Goal: Information Seeking & Learning: Learn about a topic

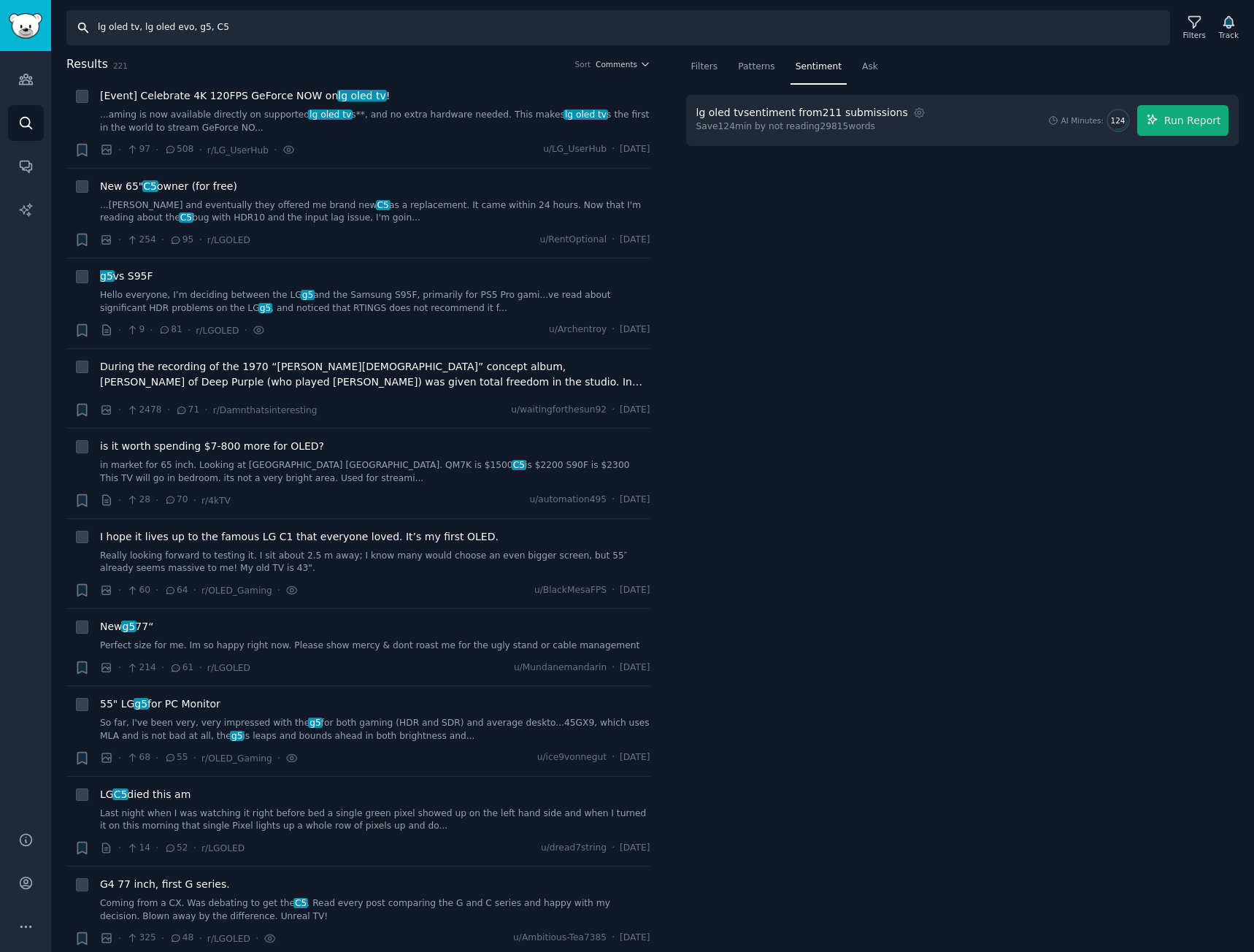
click at [322, 36] on input "lg oled tv, lg oled evo, g5, C5" at bounding box center [618, 27] width 1103 height 35
paste input "LG xboom, LG speaker, xboom, xboom Grab, xboom Bounce, xboom Buds, xboom stage3…"
type input "LG xboom, LG speaker, xboom, xboom Grab, xboom Bounce, xboom Buds, xboom stage3…"
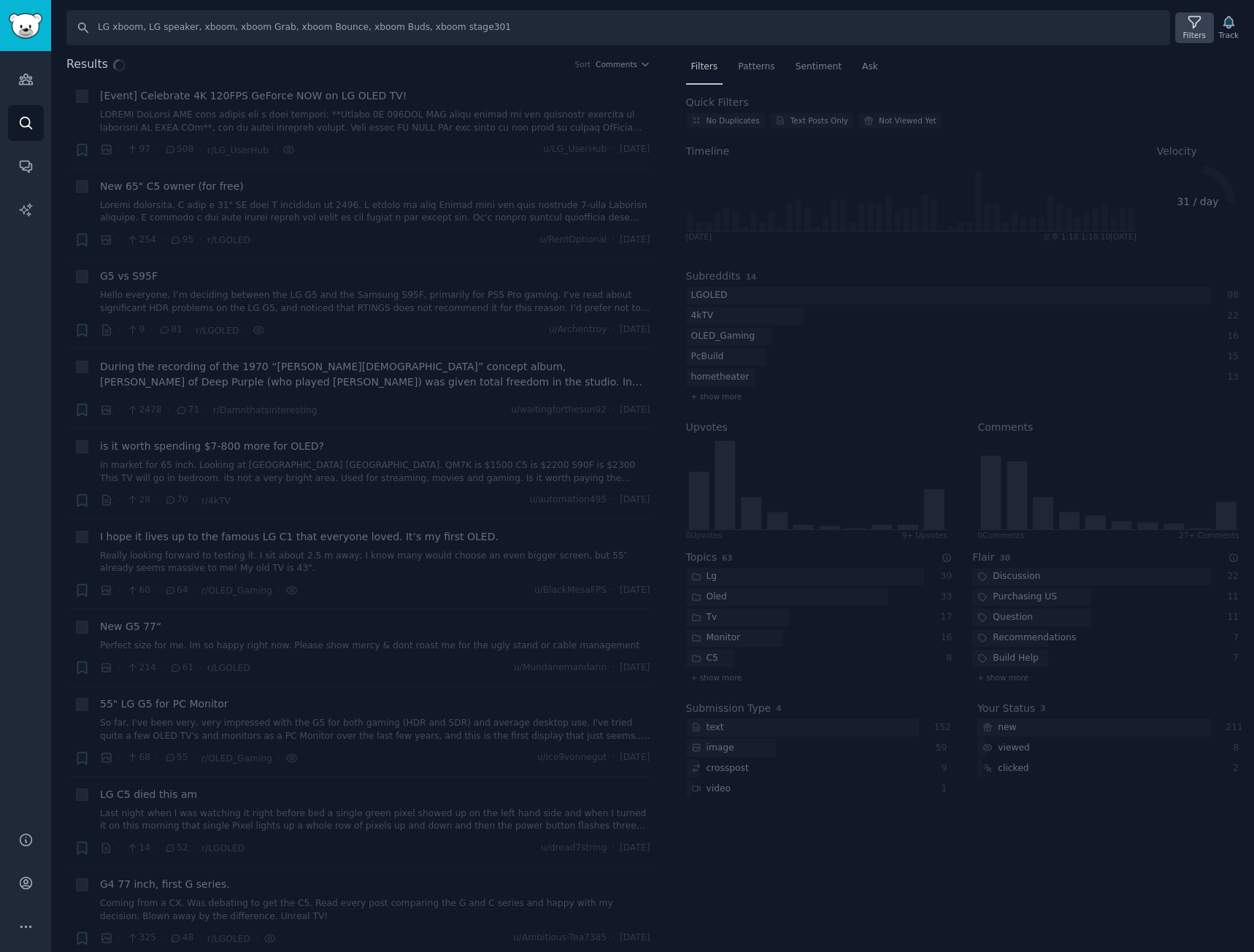
click at [1188, 33] on div "Filters" at bounding box center [1194, 35] width 23 height 10
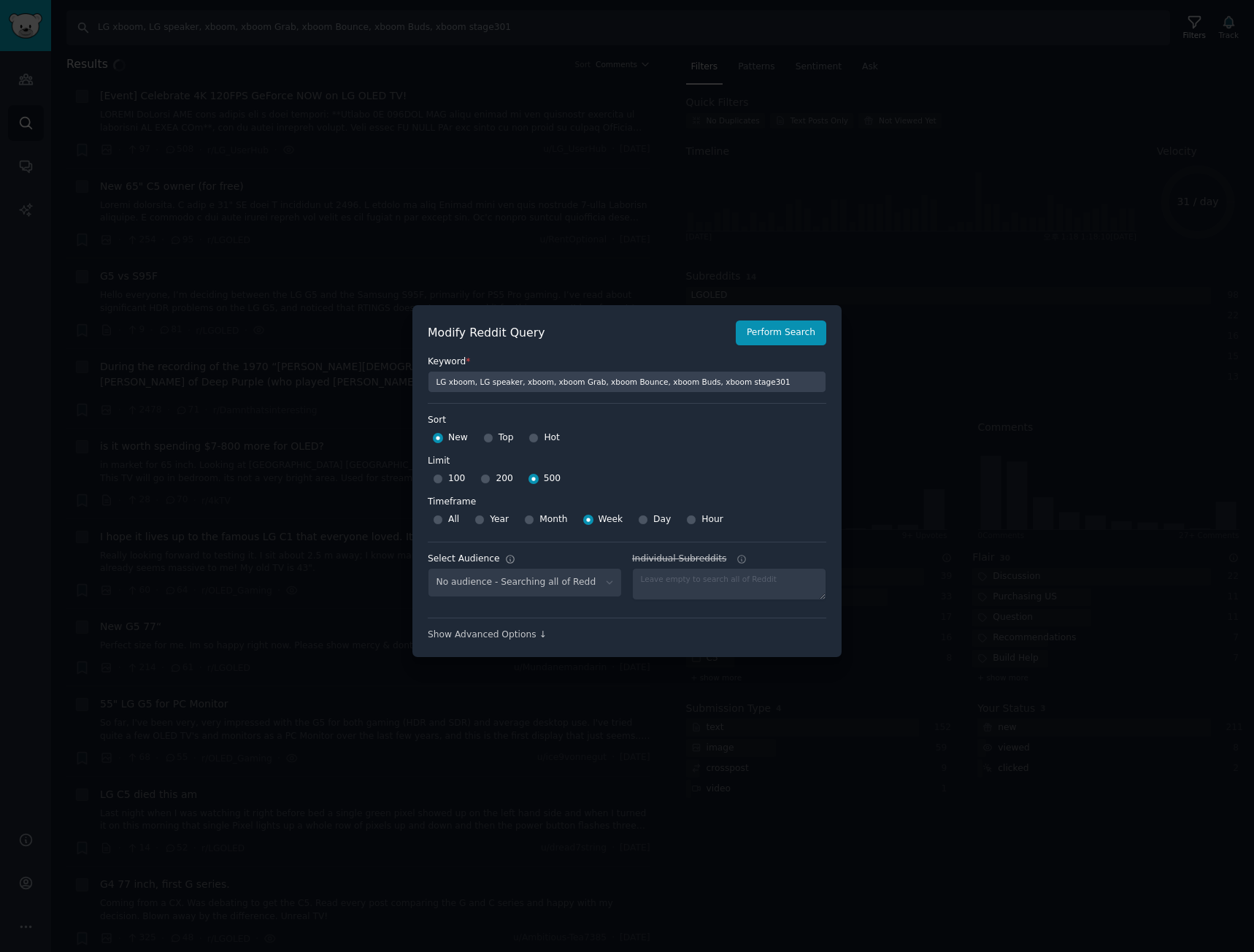
click at [570, 581] on div "No audience - Searching all of Reddit" at bounding box center [524, 582] width 194 height 30
select select "c7830b3eec"
click at [530, 594] on select "No audience - Searching all of Reddit gadgets - 2 Subreddits stanbyme - 35 Subr…" at bounding box center [524, 582] width 194 height 30
select select
click at [427, 568] on select "No audience - Searching all of Reddit gadgets - 2 Subreddits stanbyme - 35 Subr…" at bounding box center [524, 582] width 194 height 30
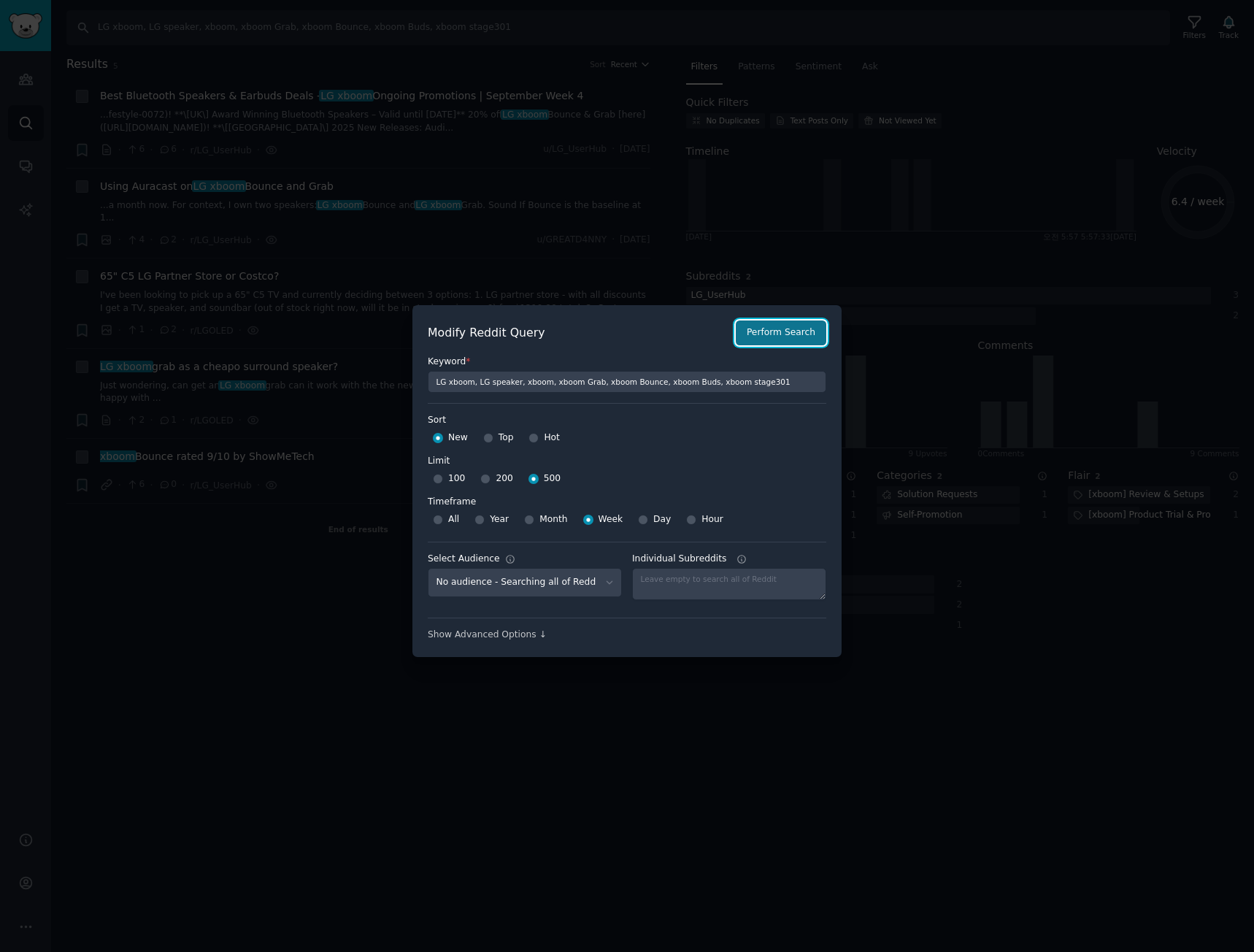
click at [780, 339] on button "Perform Search" at bounding box center [781, 332] width 90 height 25
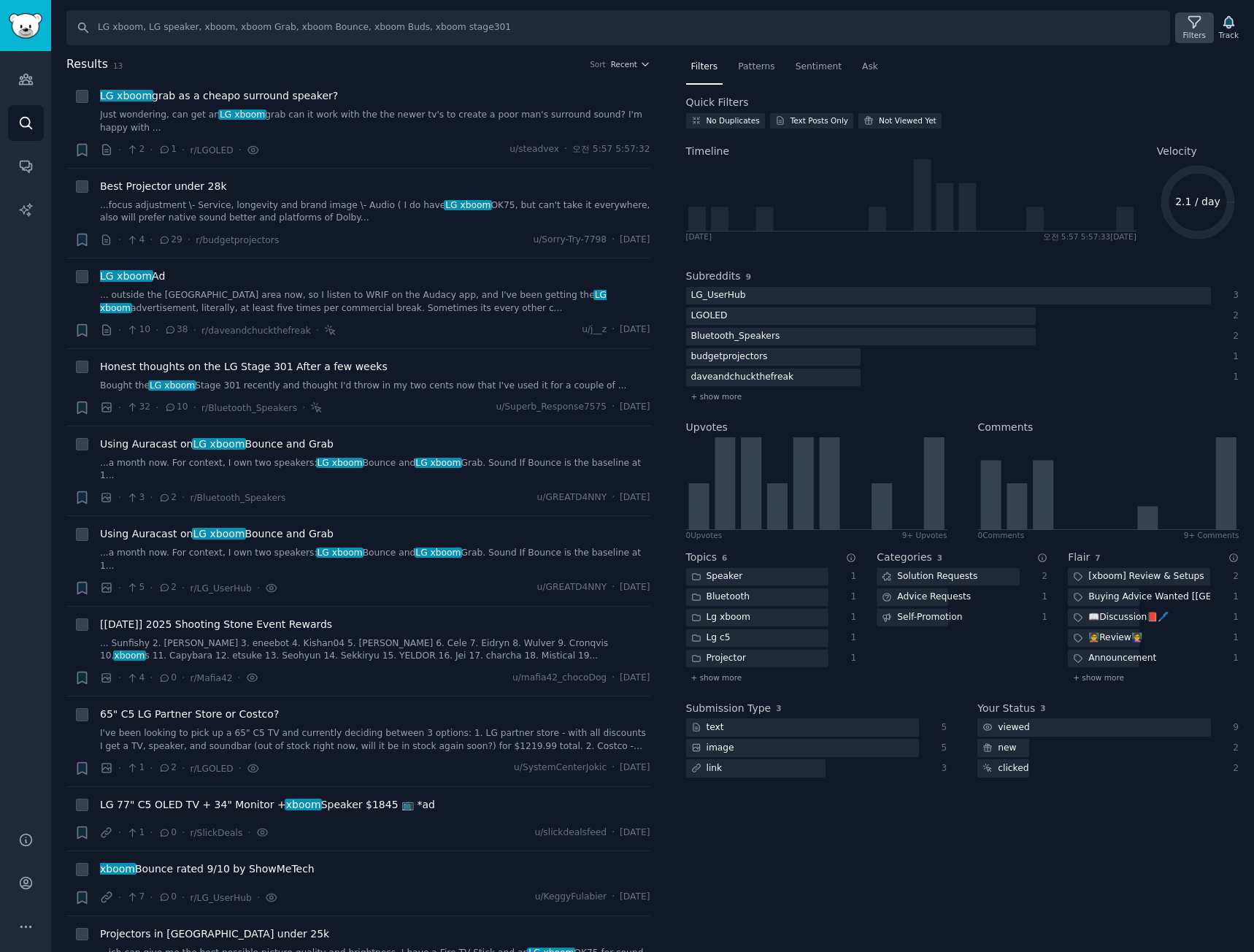
click at [1193, 33] on div "Filters" at bounding box center [1194, 35] width 23 height 10
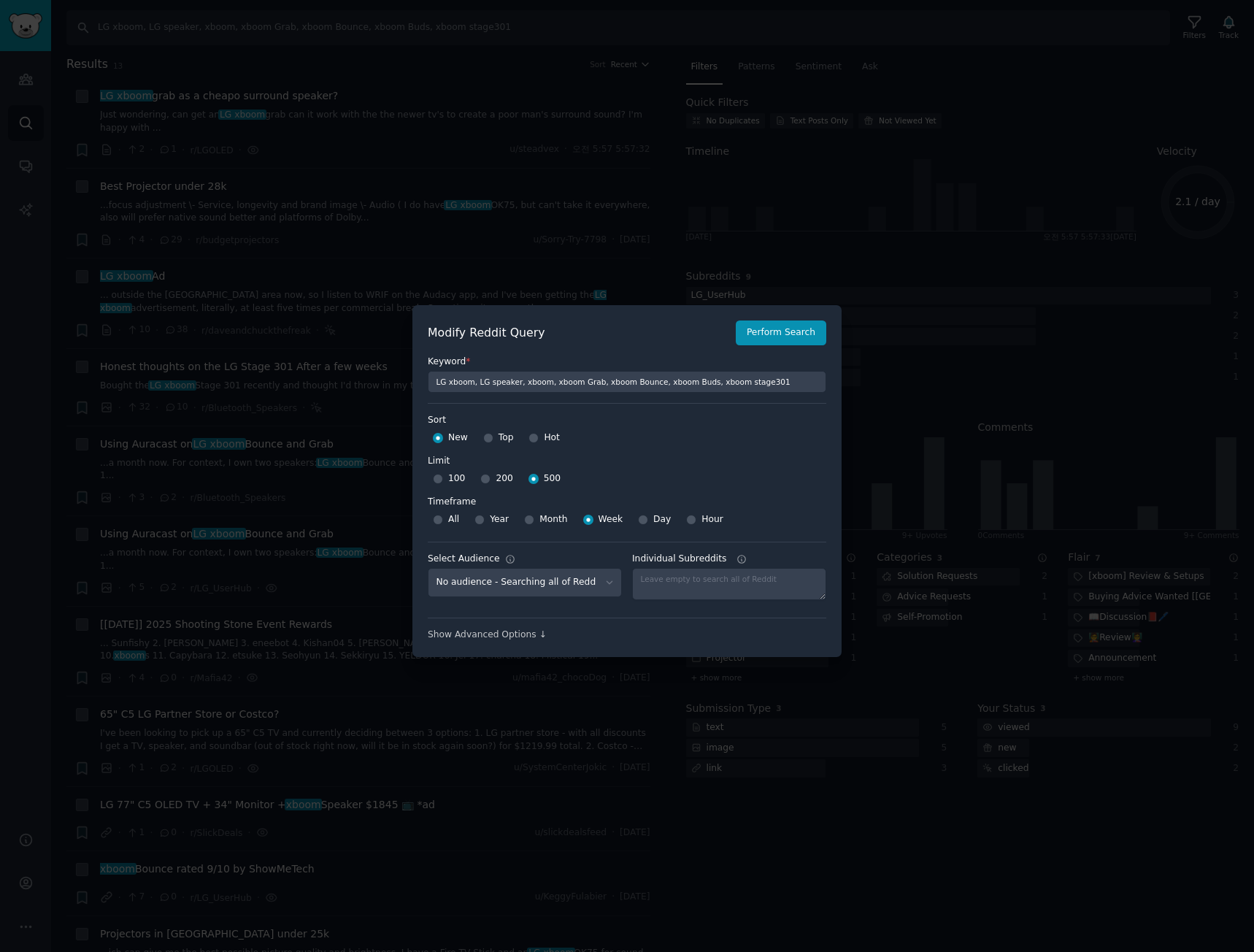
click at [1024, 441] on div at bounding box center [627, 476] width 1254 height 952
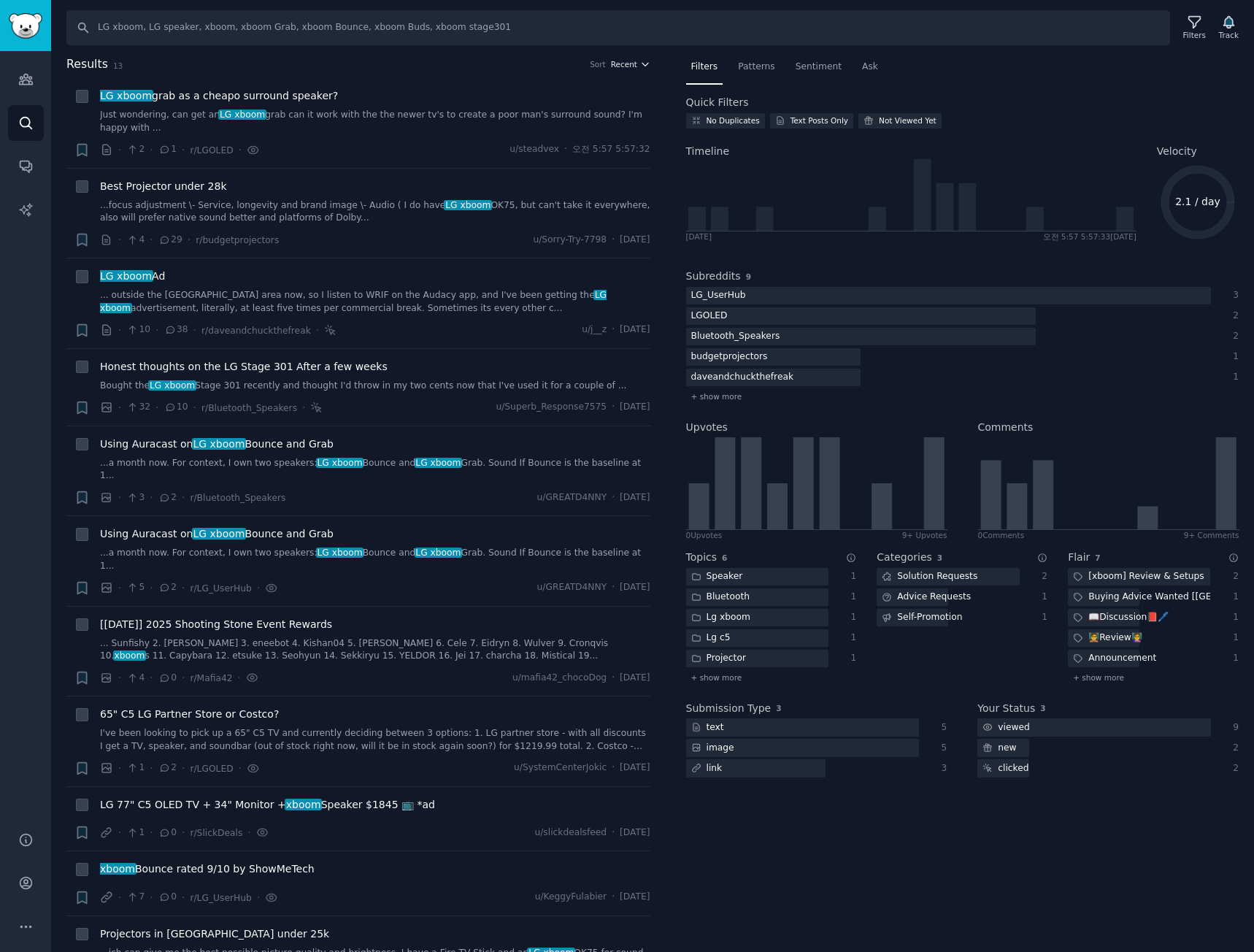
click at [627, 68] on span "Recent" at bounding box center [624, 64] width 26 height 10
click at [614, 120] on div "Upvotes" at bounding box center [576, 118] width 135 height 26
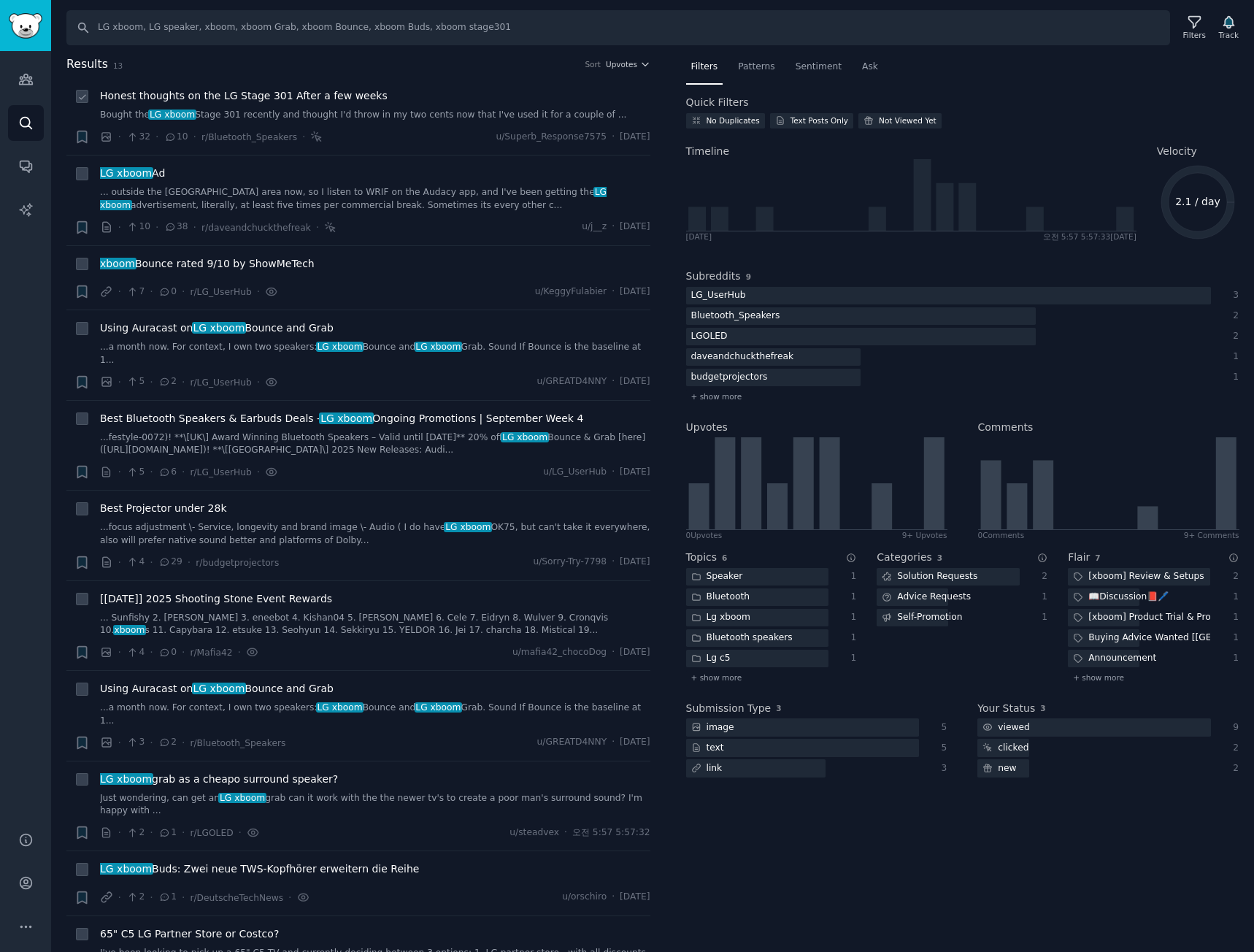
click at [427, 116] on link "Bought the LG xboom Stage 301 recently and thought I'd throw in my two cents no…" at bounding box center [375, 115] width 550 height 13
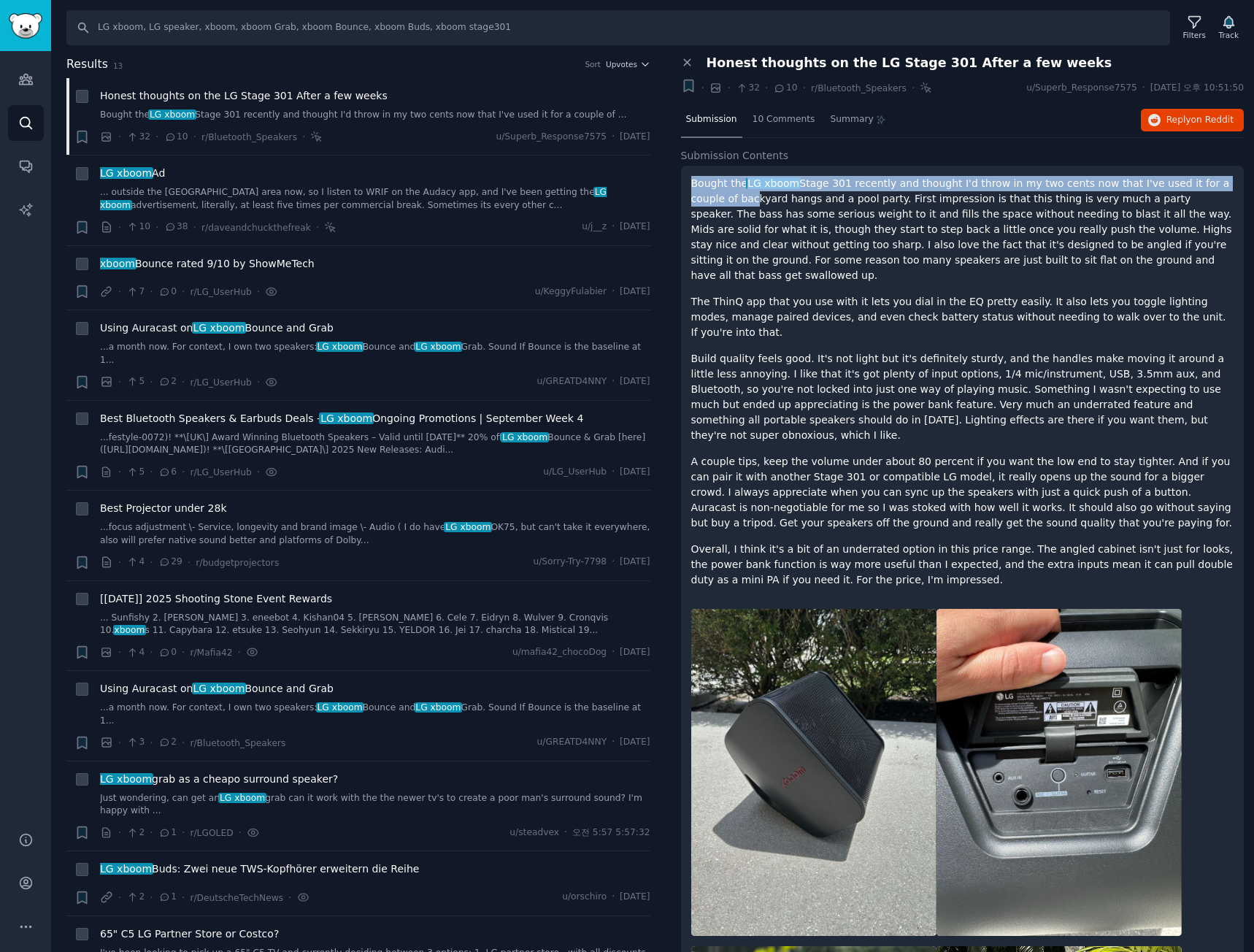
drag, startPoint x: 689, startPoint y: 181, endPoint x: 715, endPoint y: 197, distance: 30.5
click at [715, 197] on div "Bought the LG xboom Stage 301 recently and thought I'd throw in my two cents no…" at bounding box center [963, 773] width 564 height 1215
click at [714, 197] on p "Bought the LG xboom Stage 301 recently and thought I'd throw in my two cents no…" at bounding box center [963, 230] width 543 height 107
click at [701, 204] on p "Bought the LG xboom Stage 301 recently and thought I'd throw in my two cents no…" at bounding box center [963, 230] width 543 height 107
click at [703, 208] on p "Bought the LG xboom Stage 301 recently and thought I'd throw in my two cents no…" at bounding box center [963, 230] width 543 height 107
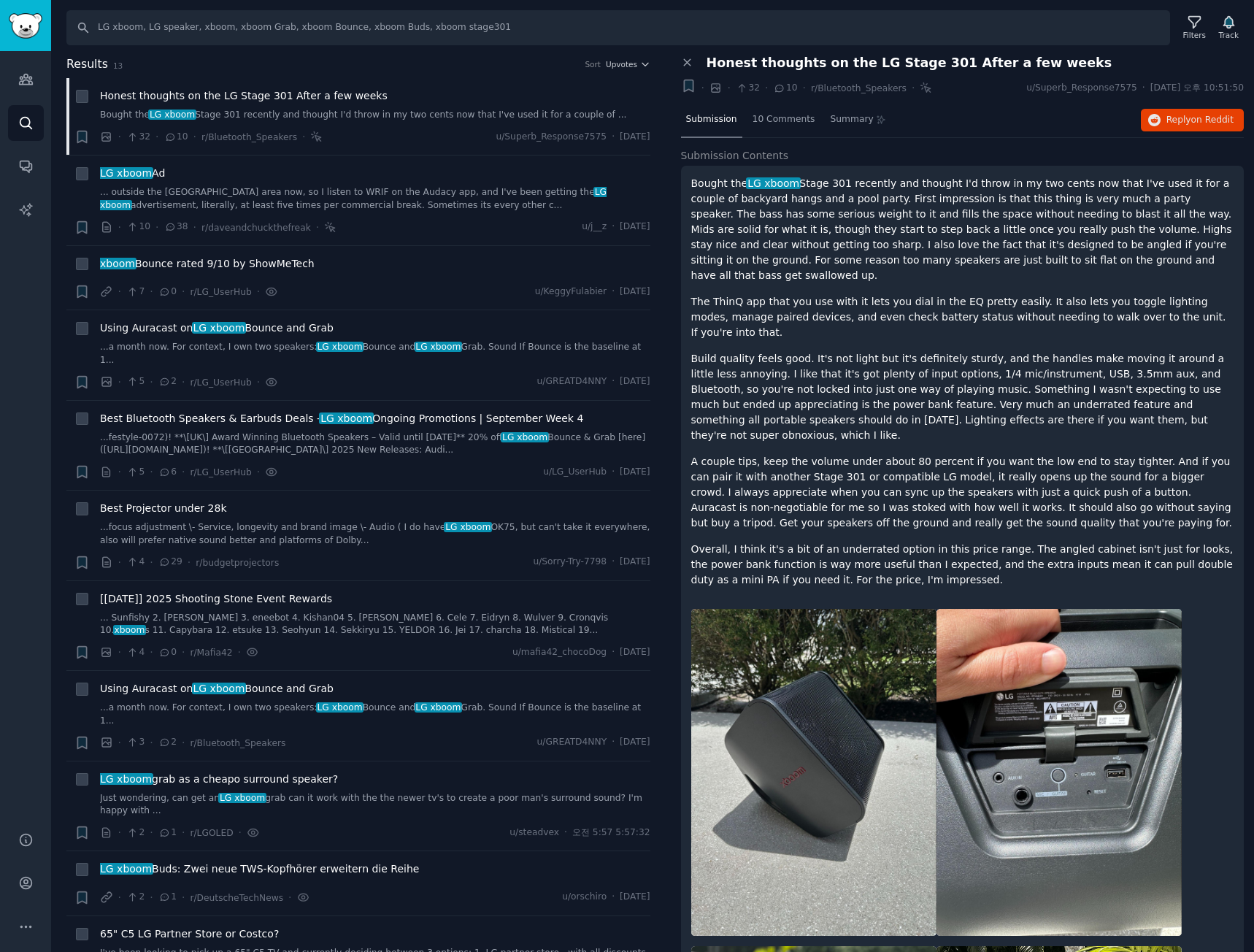
click at [699, 207] on p "Bought the LG xboom Stage 301 recently and thought I'd throw in my two cents no…" at bounding box center [963, 230] width 543 height 107
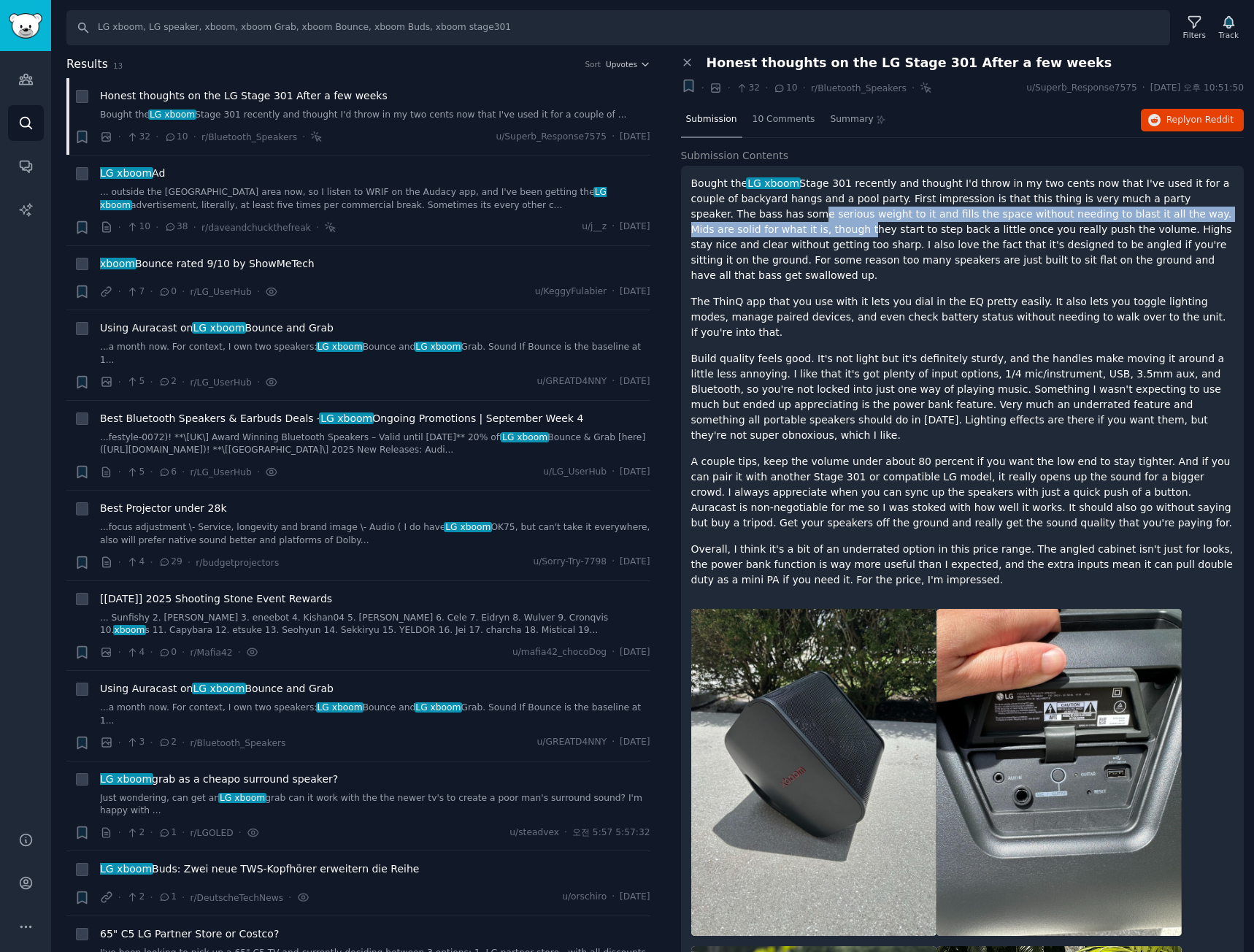
drag, startPoint x: 699, startPoint y: 207, endPoint x: 736, endPoint y: 223, distance: 40.3
click at [730, 224] on p "Bought the LG xboom Stage 301 recently and thought I'd throw in my two cents no…" at bounding box center [963, 230] width 543 height 107
click at [823, 221] on p "Bought the LG xboom Stage 301 recently and thought I'd throw in my two cents no…" at bounding box center [963, 230] width 543 height 107
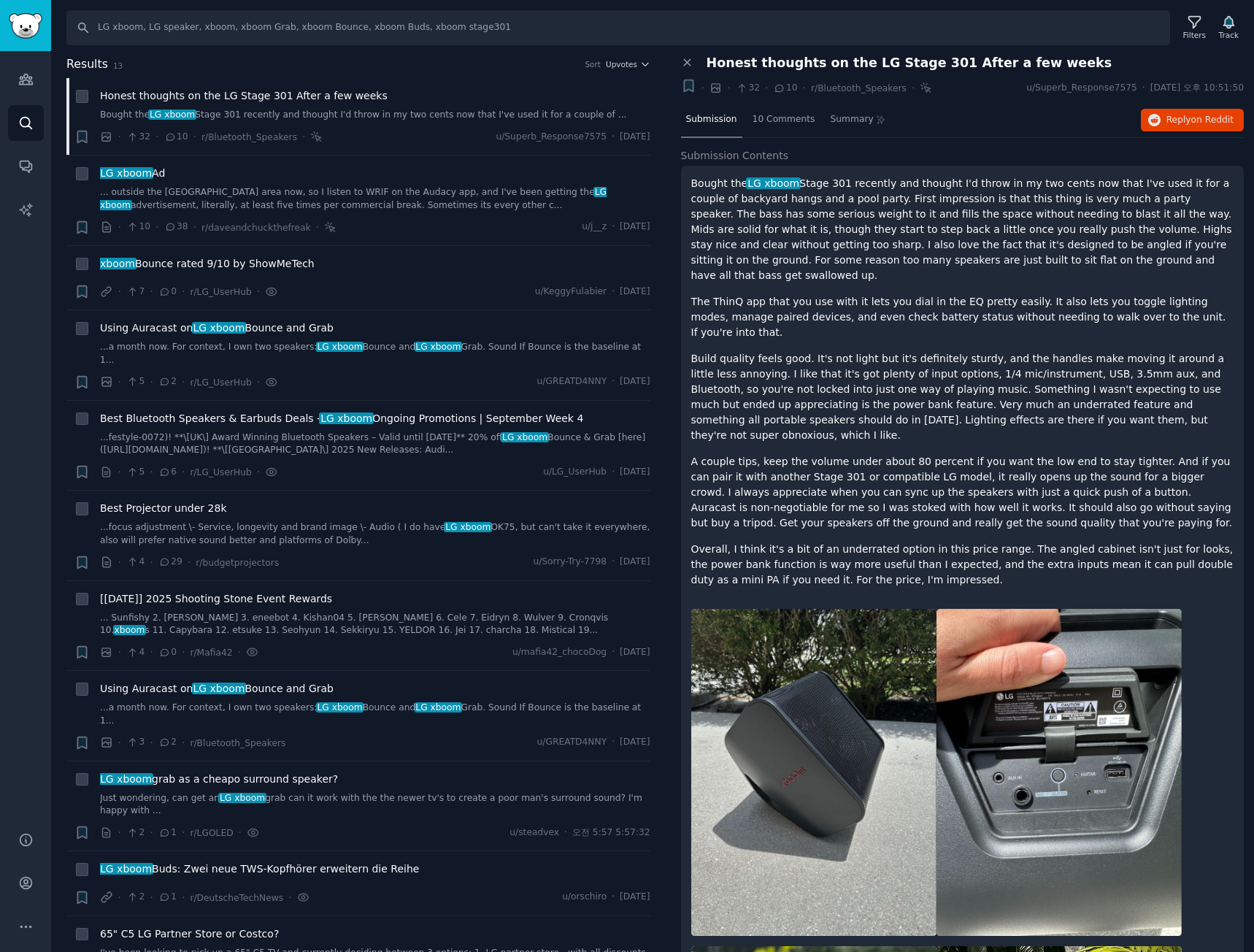
click at [976, 542] on p "Overall, I think it's a bit of an underrated option in this price range. The an…" at bounding box center [963, 565] width 543 height 46
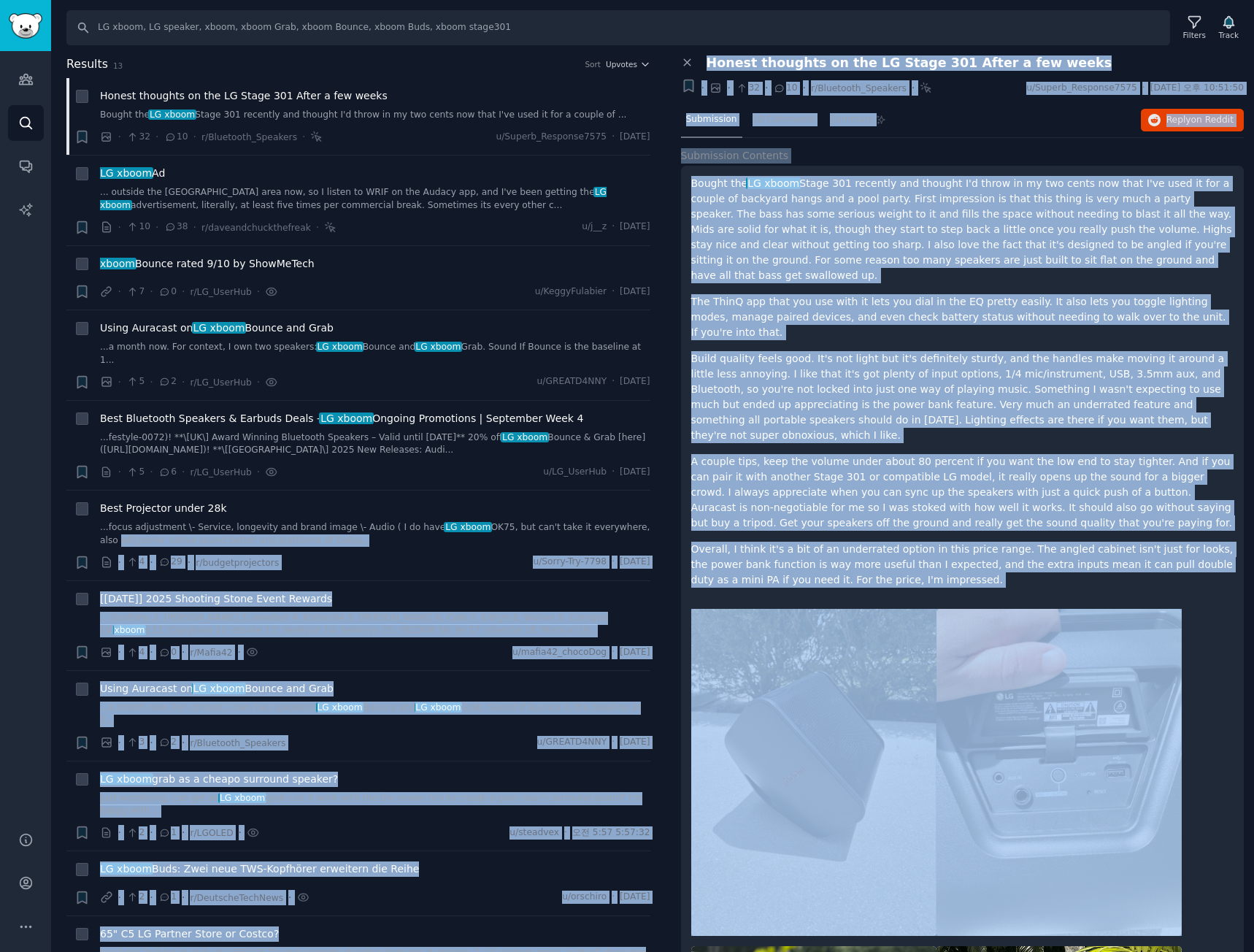
drag, startPoint x: 957, startPoint y: 550, endPoint x: 752, endPoint y: 519, distance: 207.3
click at [693, 510] on div "Bought the LG xboom Stage 301 recently and thought I'd throw in my two cents no…" at bounding box center [963, 773] width 564 height 1215
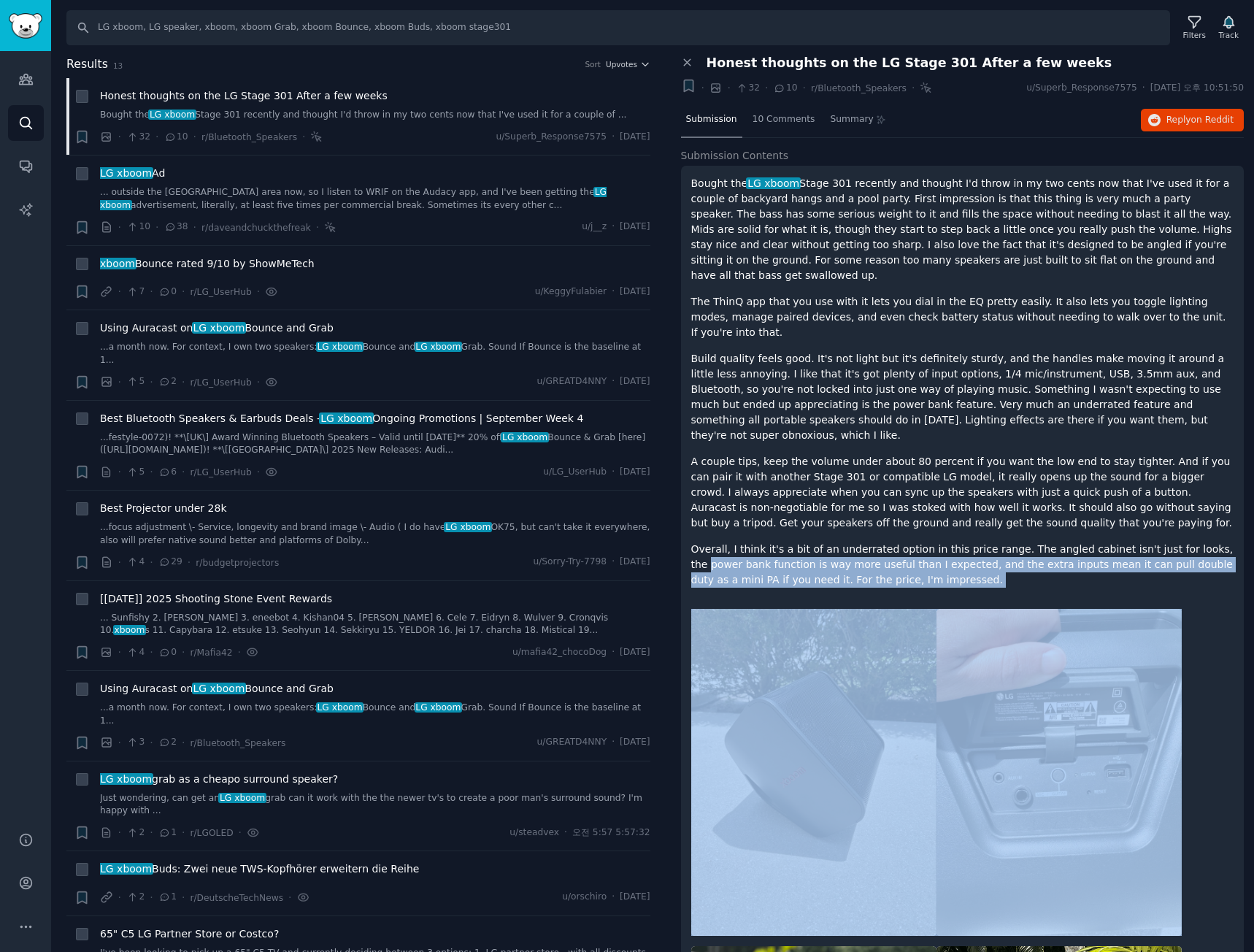
click at [959, 542] on p "Overall, I think it's a bit of an underrated option in this price range. The an…" at bounding box center [963, 565] width 543 height 46
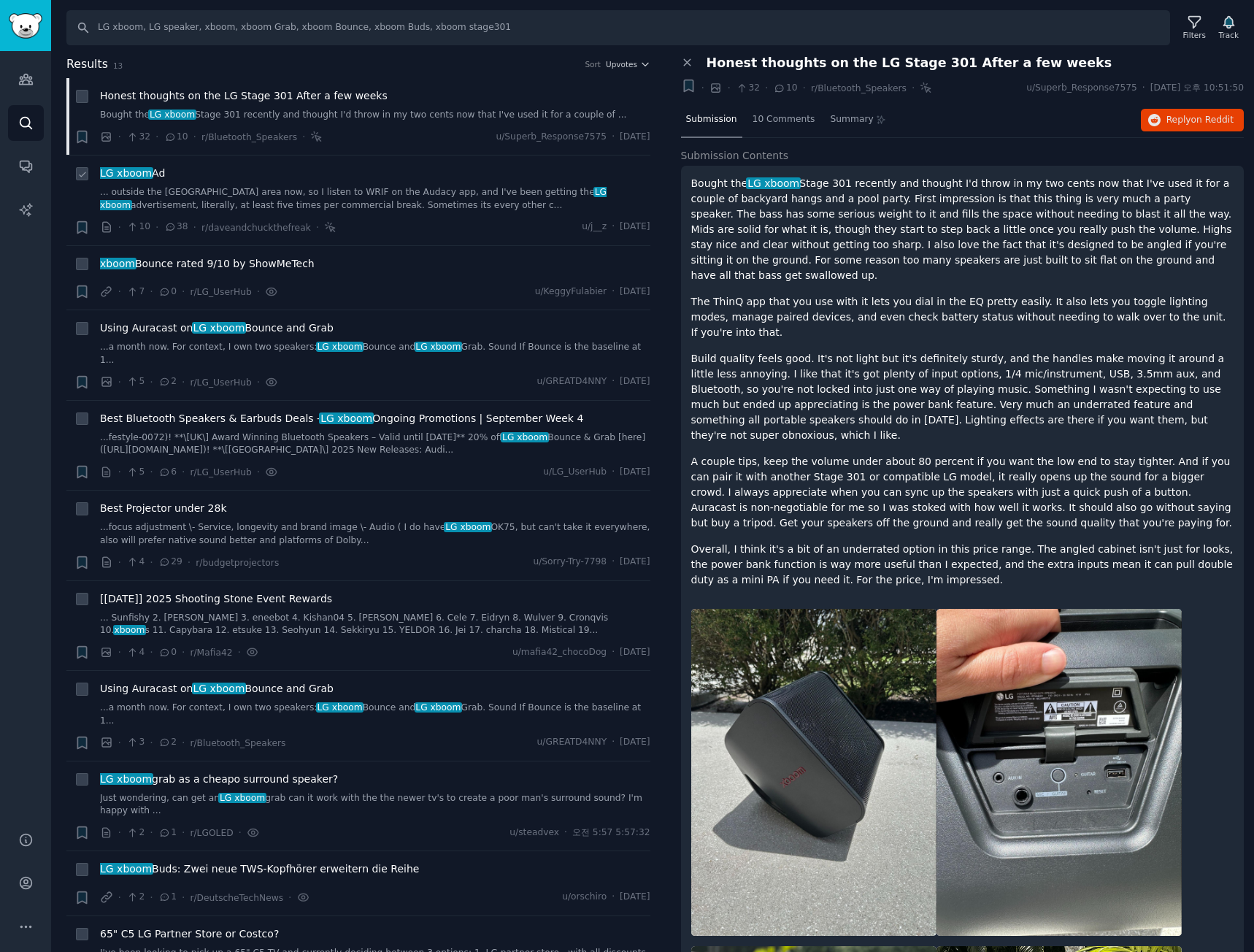
click at [421, 206] on link "... outside the [GEOGRAPHIC_DATA] area now, so I listen to WRIF on the Audacy a…" at bounding box center [375, 199] width 550 height 26
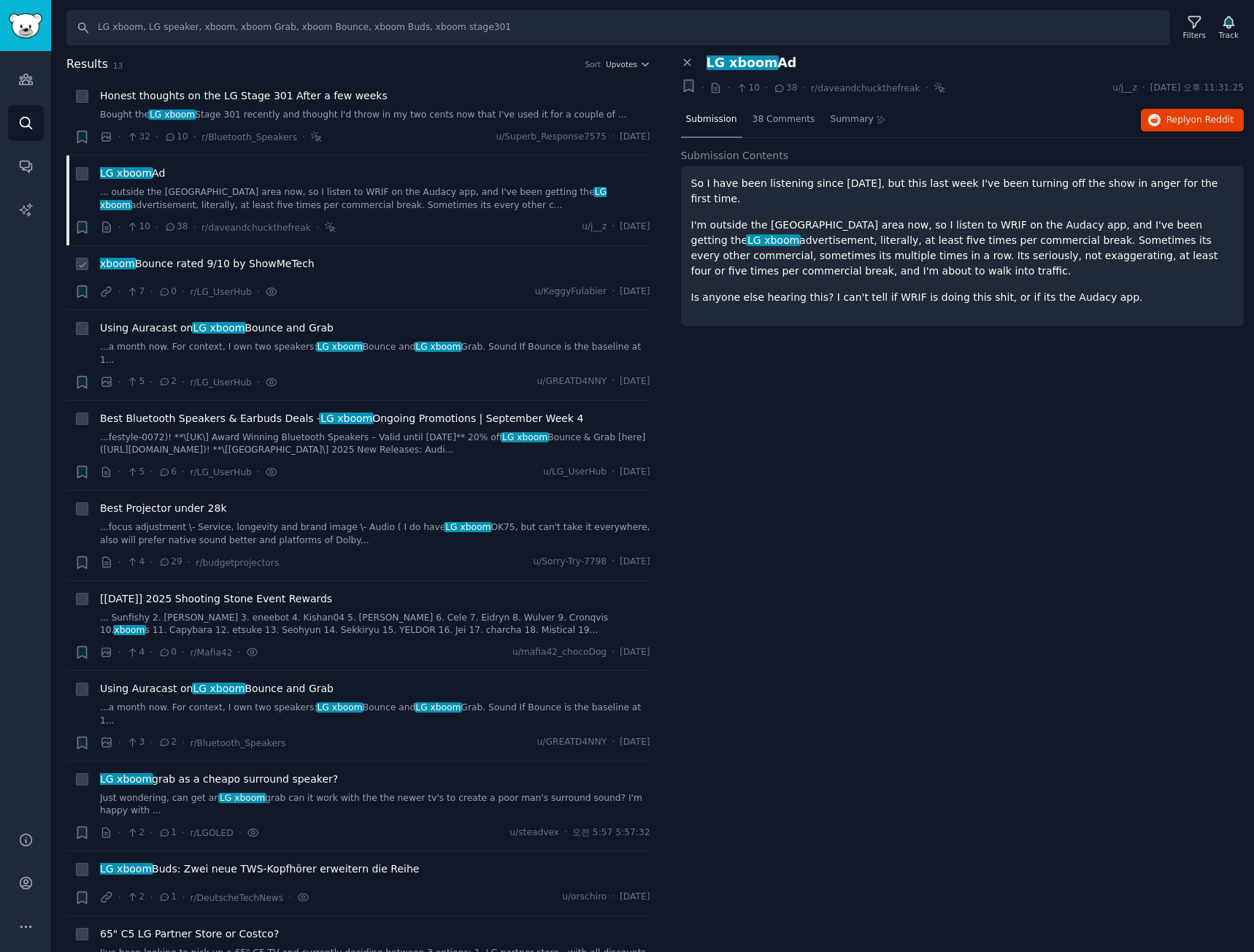
click at [458, 269] on div "xboom Bounce rated 9/10 by ShowMeTech" at bounding box center [375, 264] width 550 height 15
click at [425, 285] on div "· 7 · 0 · r/LG_UserHub · u/KeggyFulabier · [DATE]" at bounding box center [375, 292] width 550 height 15
click at [278, 264] on span "xboom Bounce rated 9/10 by ShowMeTech" at bounding box center [207, 264] width 215 height 15
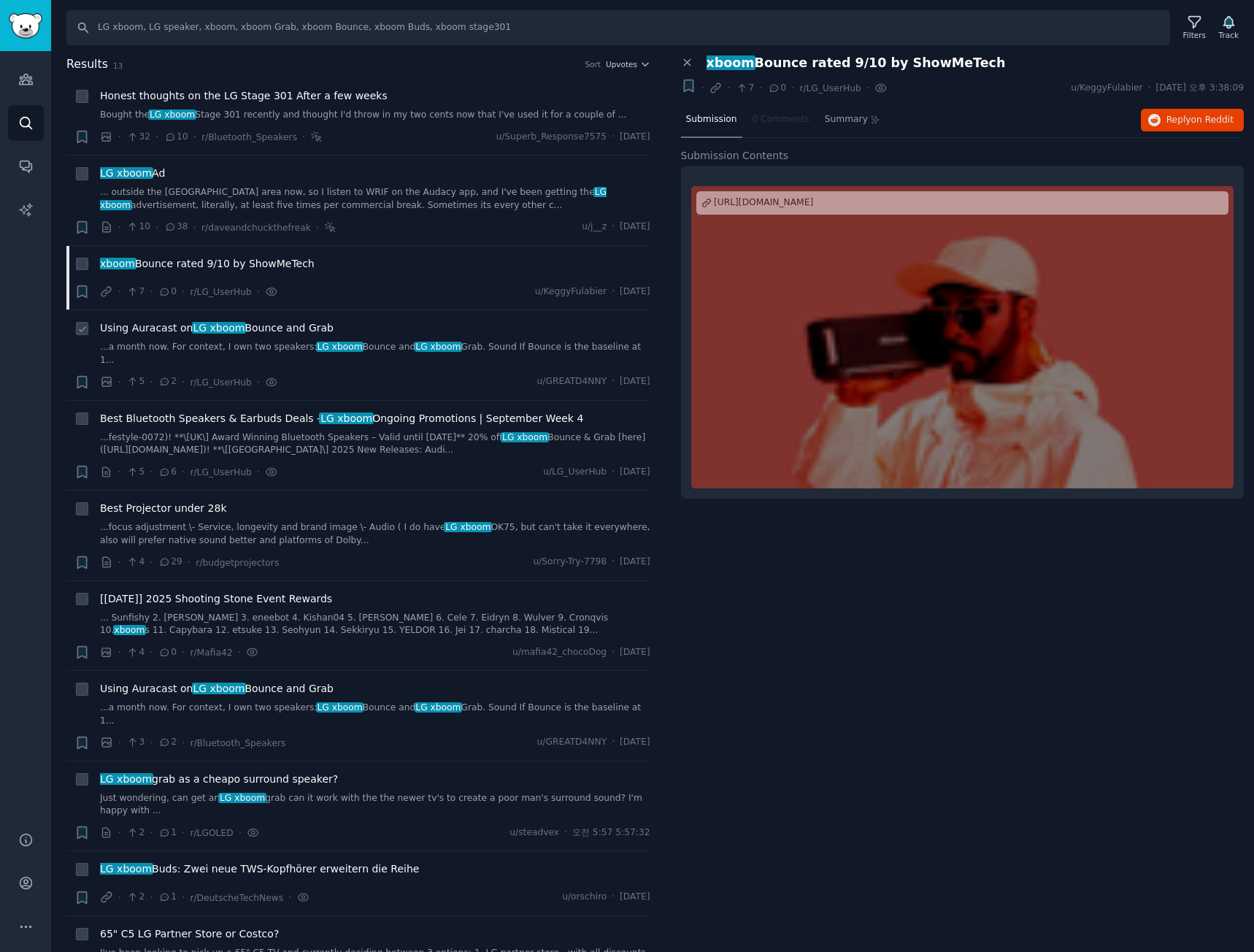
click at [444, 346] on link "...a month now. For context, I own two speakers: LG xboom Bounce and LG xboom G…" at bounding box center [375, 353] width 550 height 26
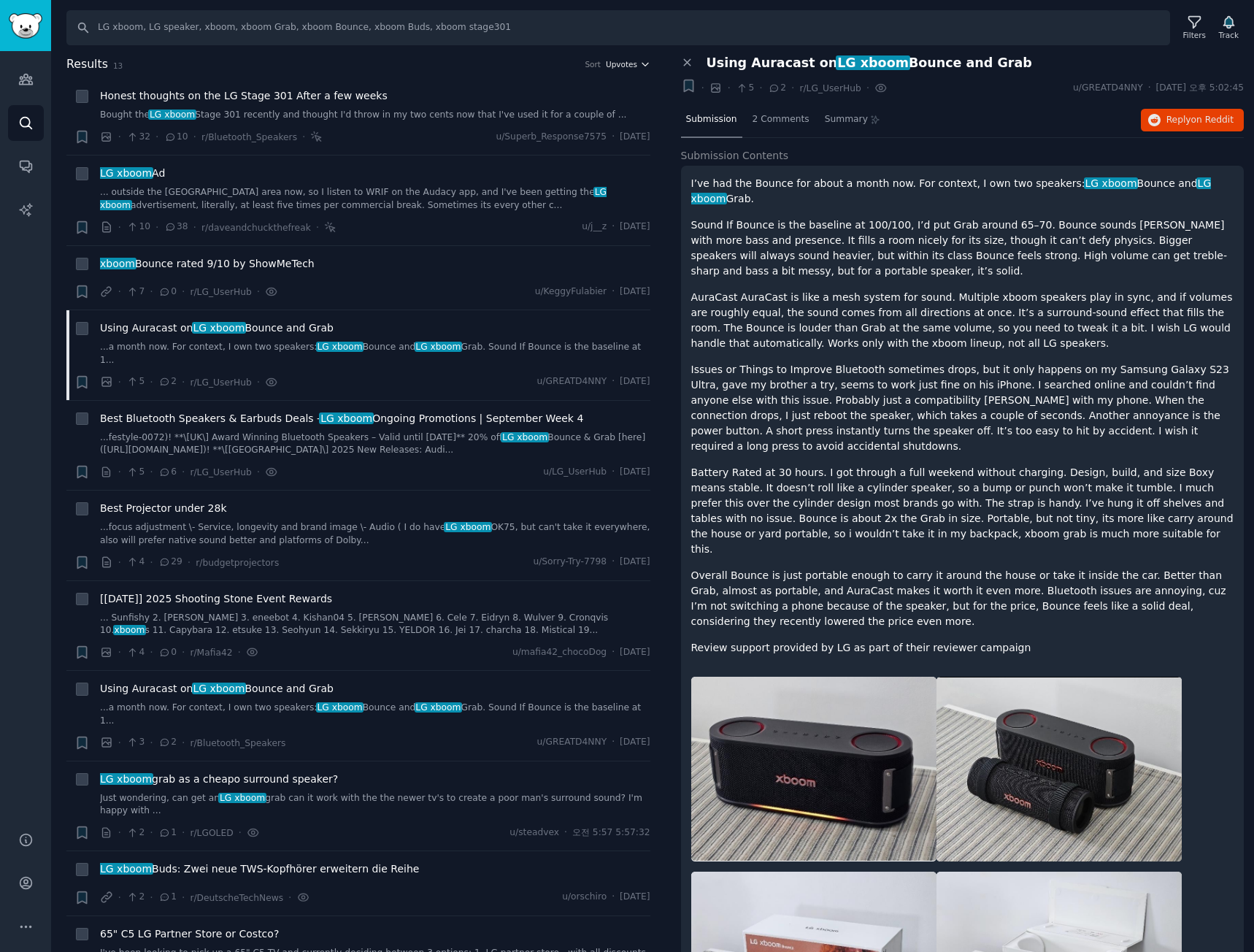
click at [621, 65] on span "Upvotes" at bounding box center [621, 64] width 31 height 10
click at [362, 521] on link "...focus adjustment \- Service, longevity and brand image \- Audio ( I do have …" at bounding box center [375, 534] width 550 height 26
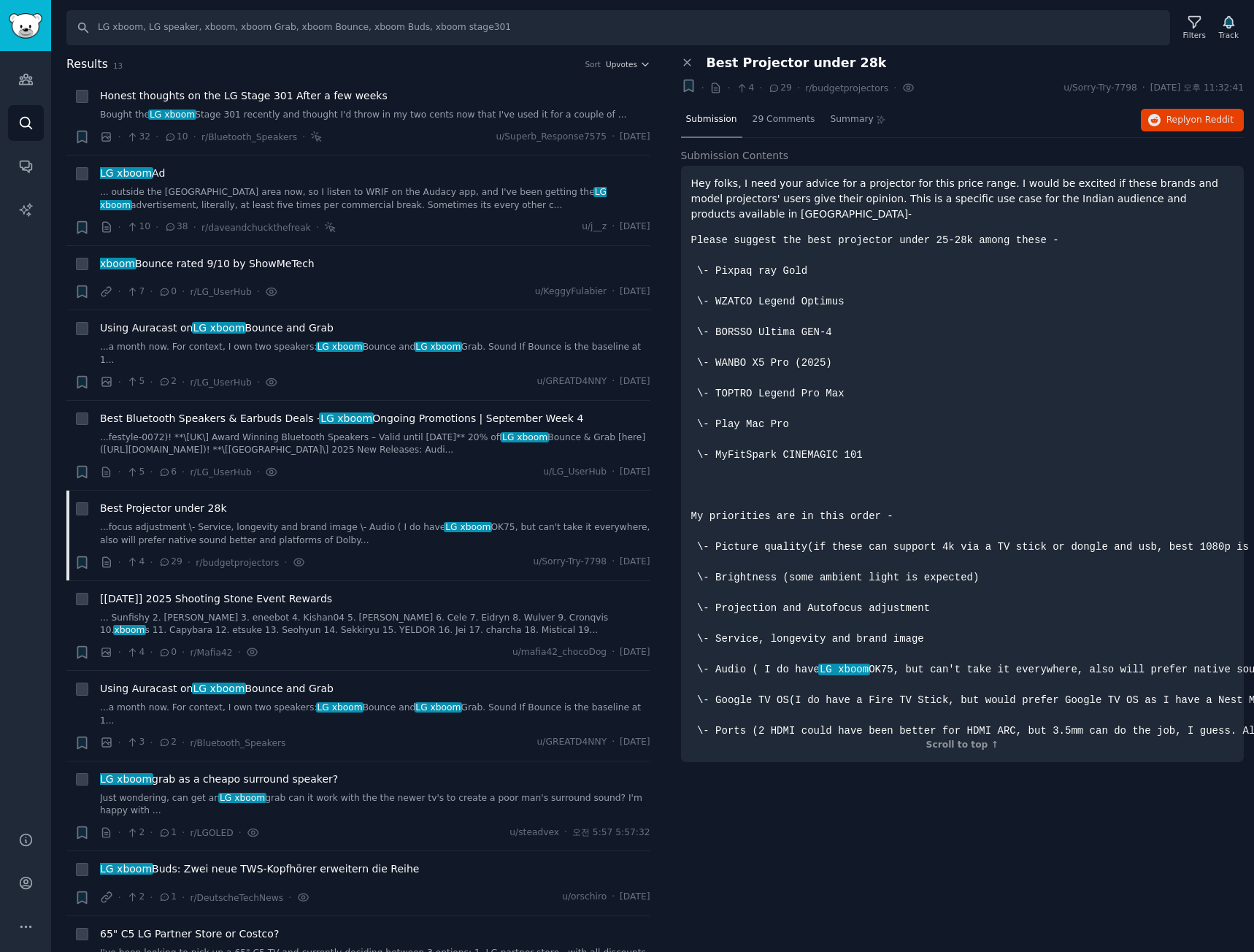
click at [1075, 675] on pre "Please suggest the best projector under 25-28k among these - \- Pixpaq ray Gold…" at bounding box center [963, 486] width 543 height 506
click at [1078, 673] on code "Please suggest the best projector under 25-28k among these - \- Pixpaq ray Gold…" at bounding box center [1194, 485] width 1005 height 502
click at [621, 69] on span "Upvotes" at bounding box center [621, 64] width 31 height 10
click at [580, 152] on div "Comments" at bounding box center [576, 143] width 135 height 26
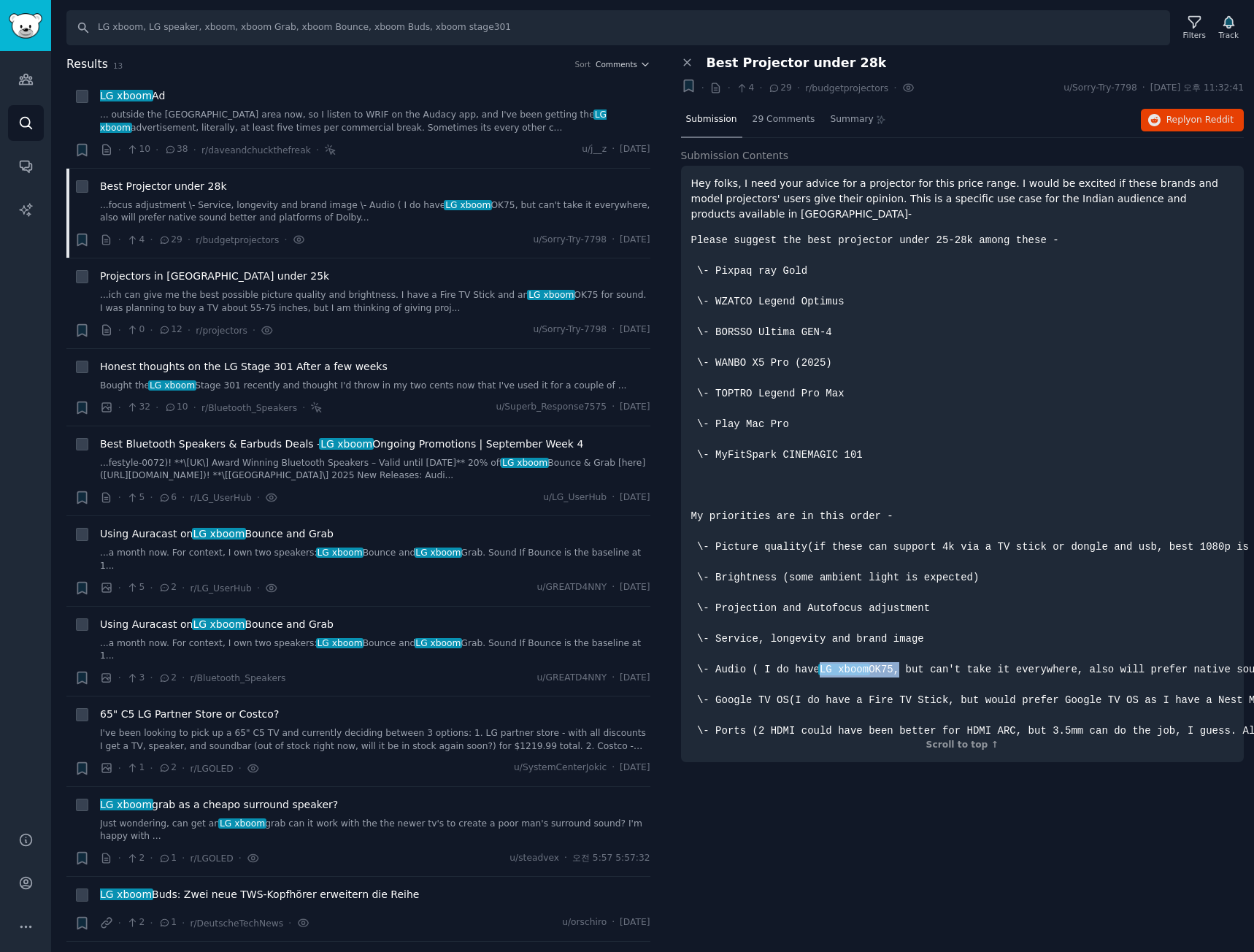
drag, startPoint x: 884, startPoint y: 674, endPoint x: 815, endPoint y: 674, distance: 69.0
click at [815, 674] on code "Please suggest the best projector under 25-28k among these - \- Pixpaq ray Gold…" at bounding box center [1194, 485] width 1005 height 502
copy code "LG xboom OK75"
click at [550, 42] on input "LG xboom, LG speaker, xboom, xboom Grab, xboom Bounce, xboom Buds, xboom stage3…" at bounding box center [618, 27] width 1103 height 35
paste input "jbl flip, jbl charge, jbl partybox"
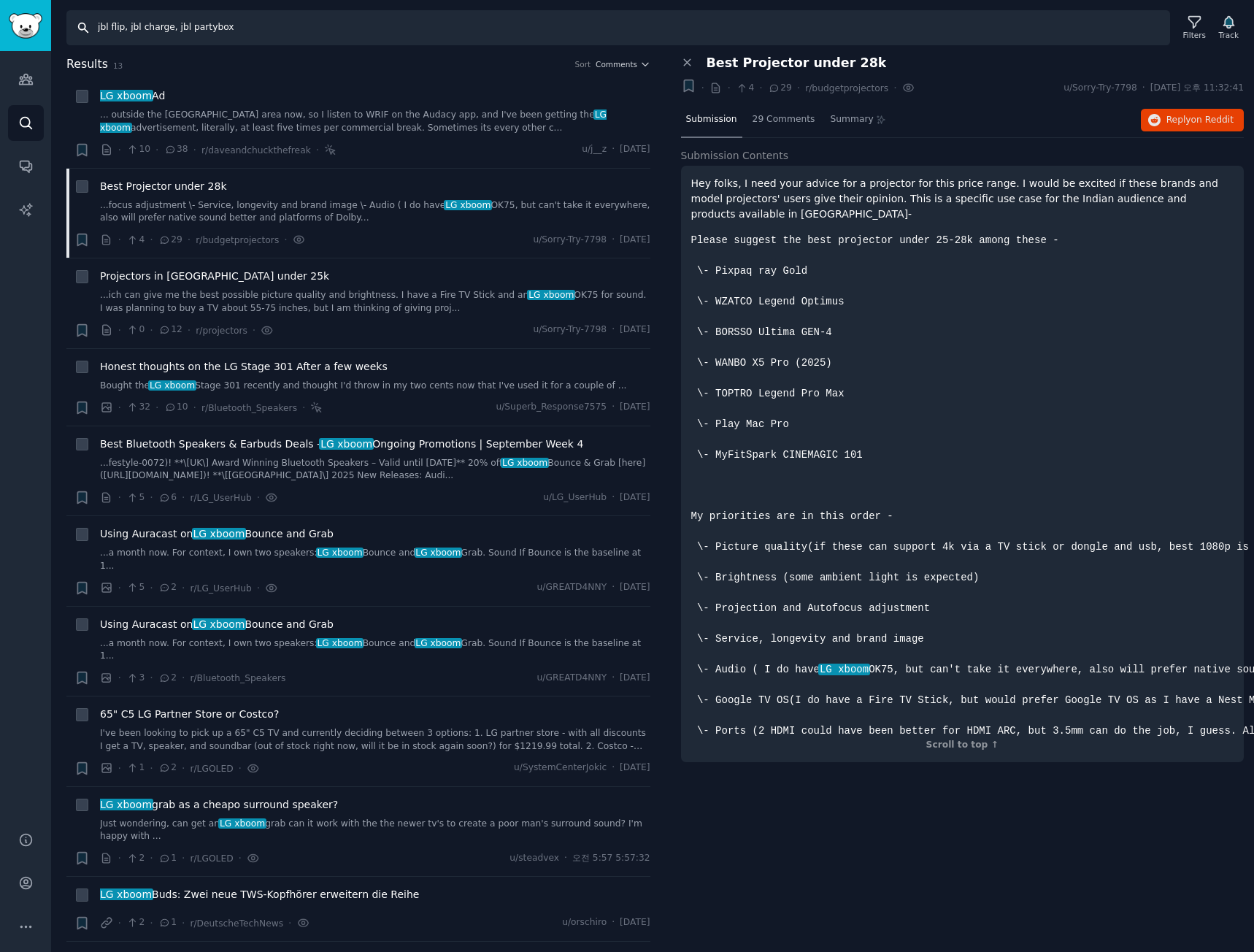
click at [1036, 35] on input "jbl flip, jbl charge, jbl partybox" at bounding box center [618, 27] width 1103 height 35
type input "jbl flip, jbl charge, jbl partybox"
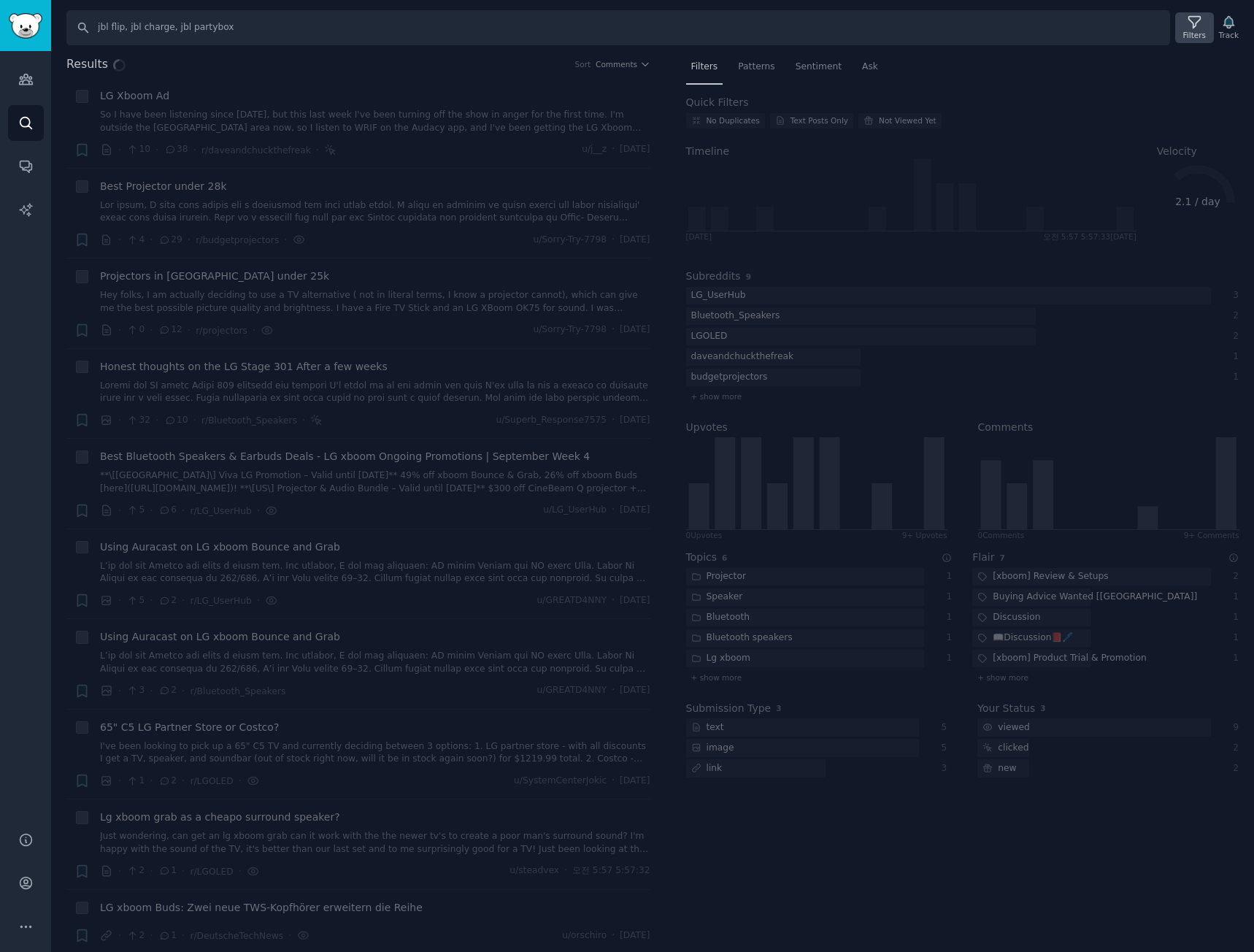
click at [1194, 34] on div "Filters" at bounding box center [1194, 35] width 23 height 10
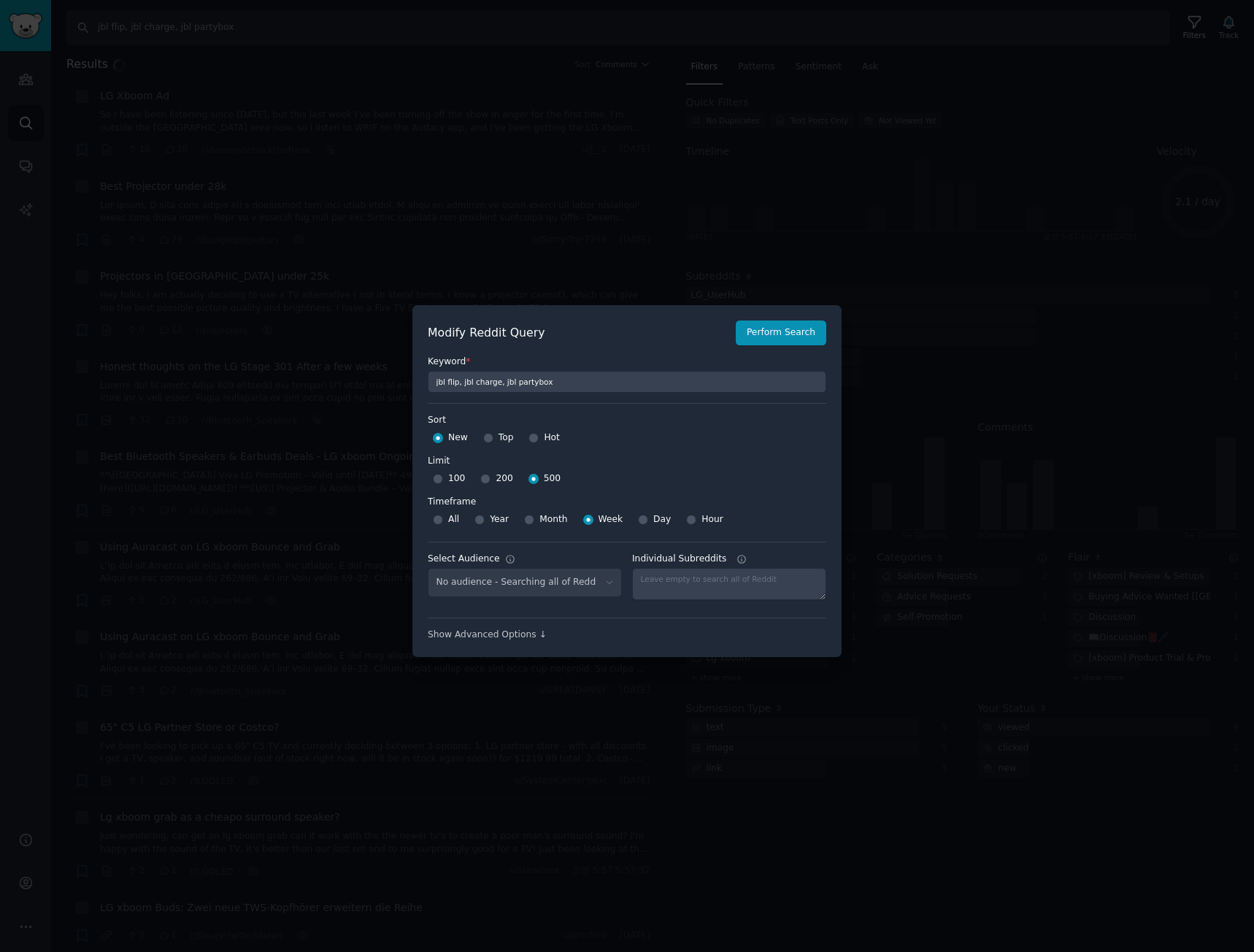
click at [513, 582] on div "No audience - Searching all of Reddit" at bounding box center [524, 582] width 194 height 30
click at [603, 584] on select "No audience - Searching all of Reddit gadgets - 2 Subreddits stanbyme - 35 Subr…" at bounding box center [524, 582] width 194 height 30
select select "d5641c5a1a"
click at [427, 568] on select "No audience - Searching all of Reddit gadgets - 2 Subreddits stanbyme - 35 Subr…" at bounding box center [524, 582] width 194 height 30
click at [796, 334] on button "Perform Search" at bounding box center [781, 332] width 90 height 25
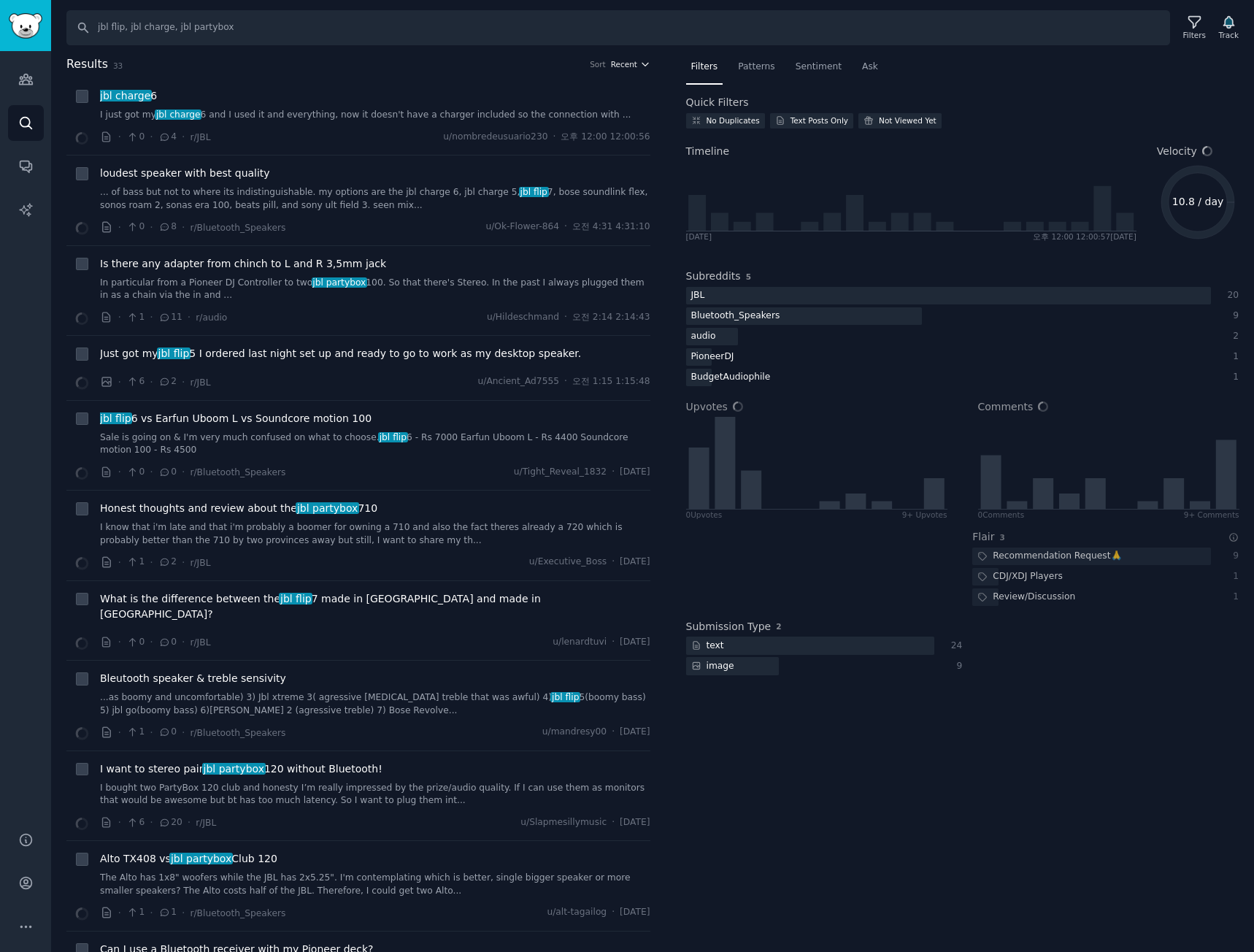
click at [630, 66] on span "Recent" at bounding box center [624, 64] width 26 height 10
click at [604, 120] on div "Upvotes" at bounding box center [576, 118] width 135 height 26
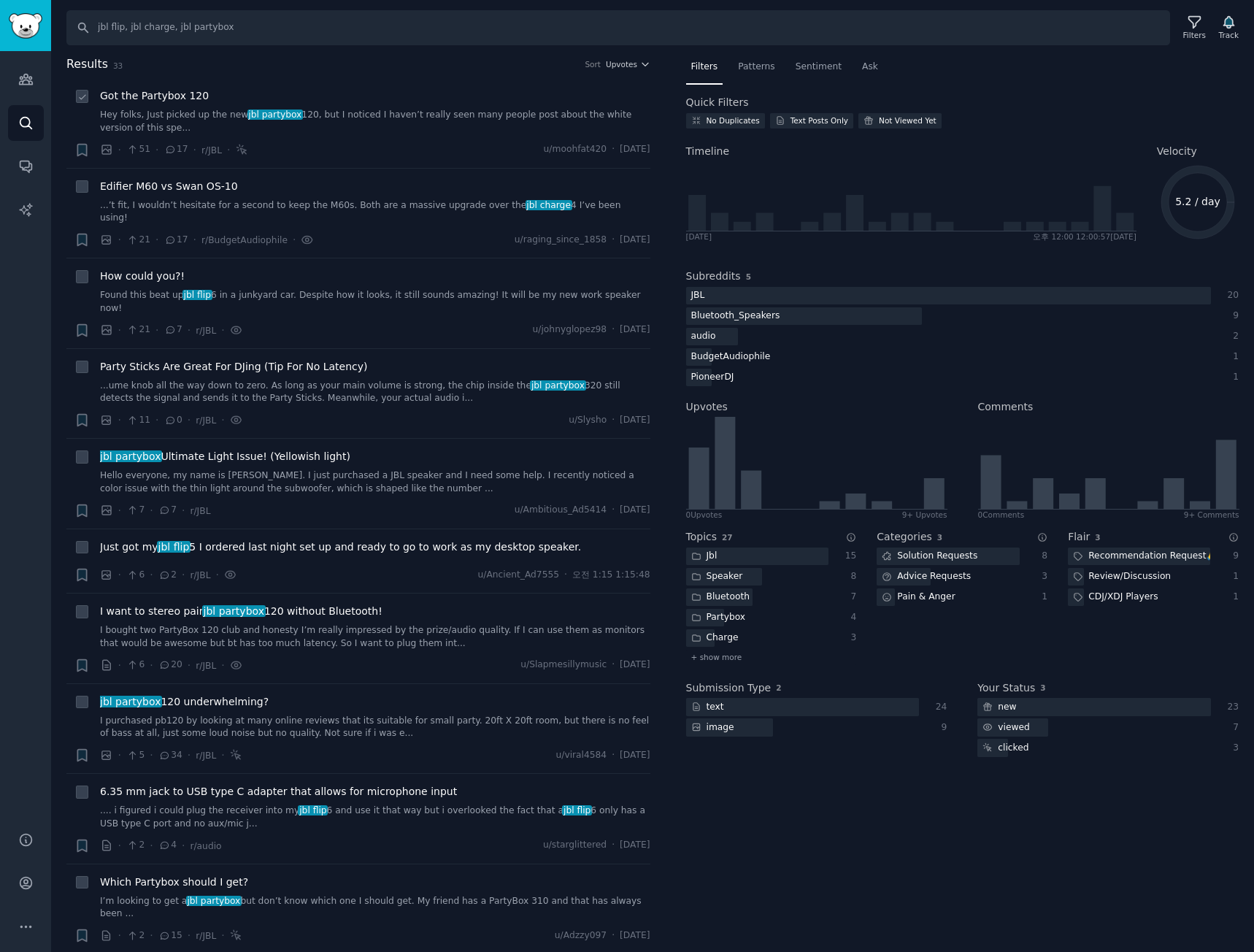
click at [375, 122] on link "Hey folks, Just picked up the new jbl partybox 120, but I noticed I haven’t rea…" at bounding box center [375, 122] width 550 height 26
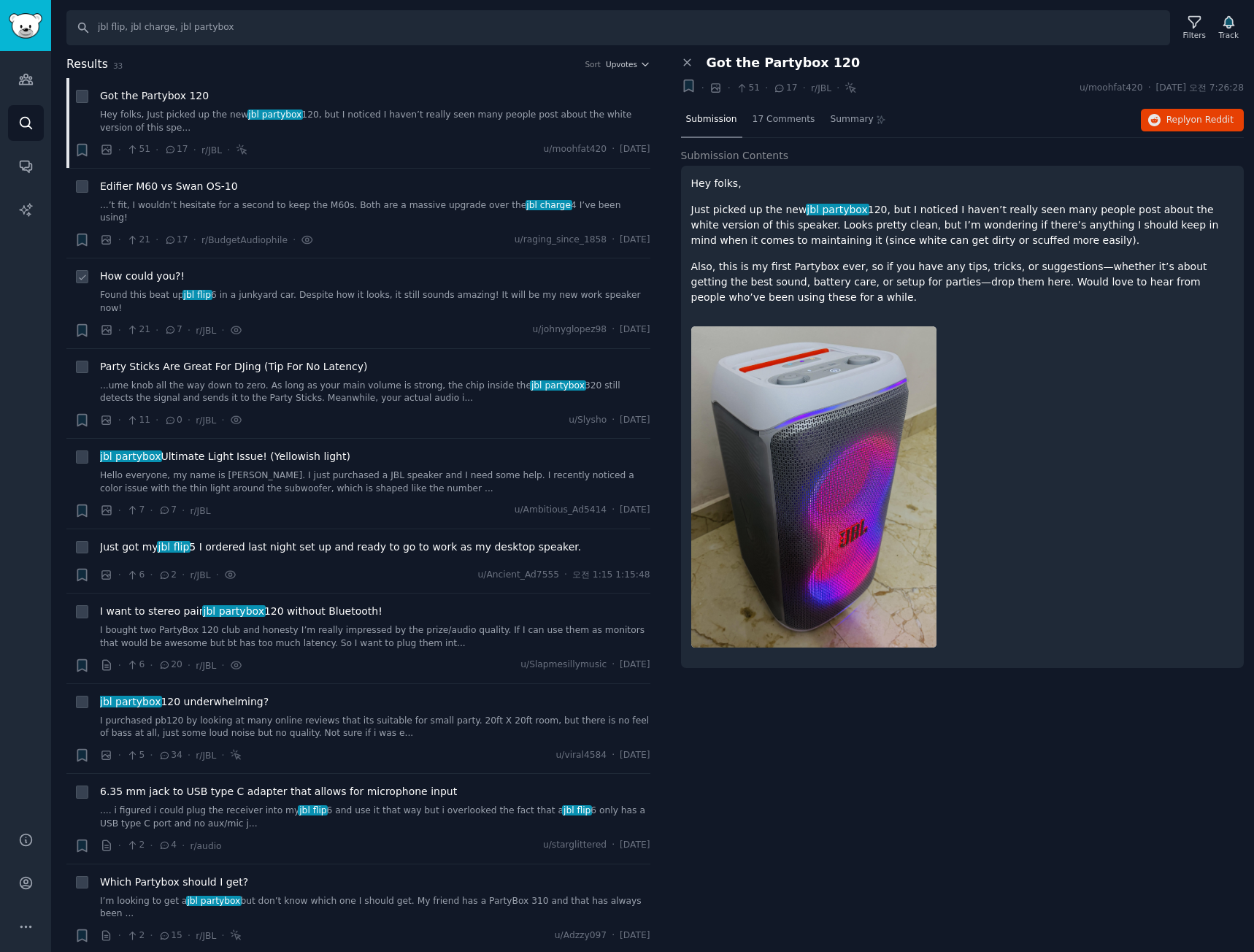
click at [381, 290] on link "Found this beat up jbl flip 6 in a junkyard car. Despite how it looks, it still…" at bounding box center [375, 302] width 550 height 26
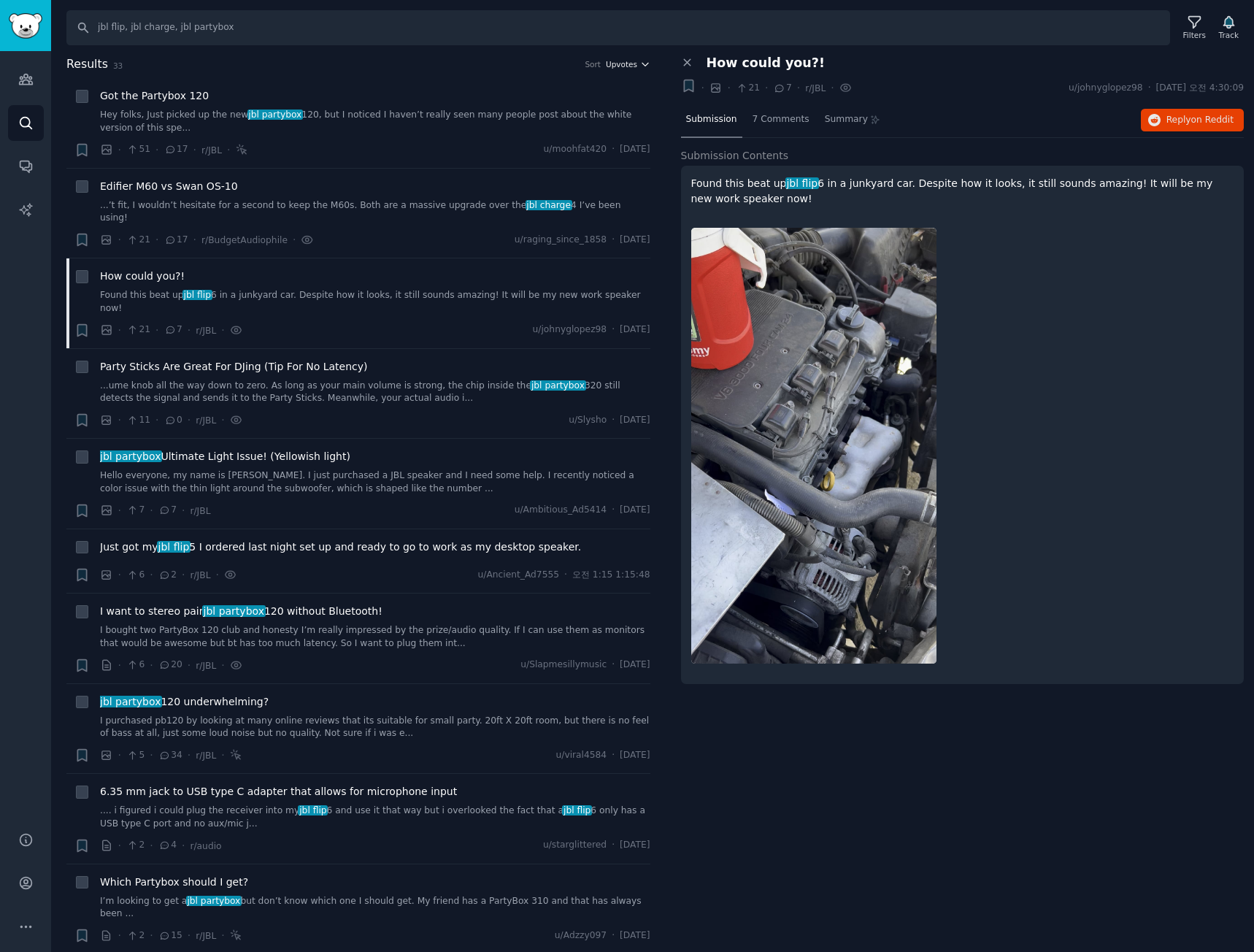
click at [620, 68] on span "Upvotes" at bounding box center [621, 64] width 31 height 10
click at [586, 141] on div "Comments" at bounding box center [576, 143] width 135 height 26
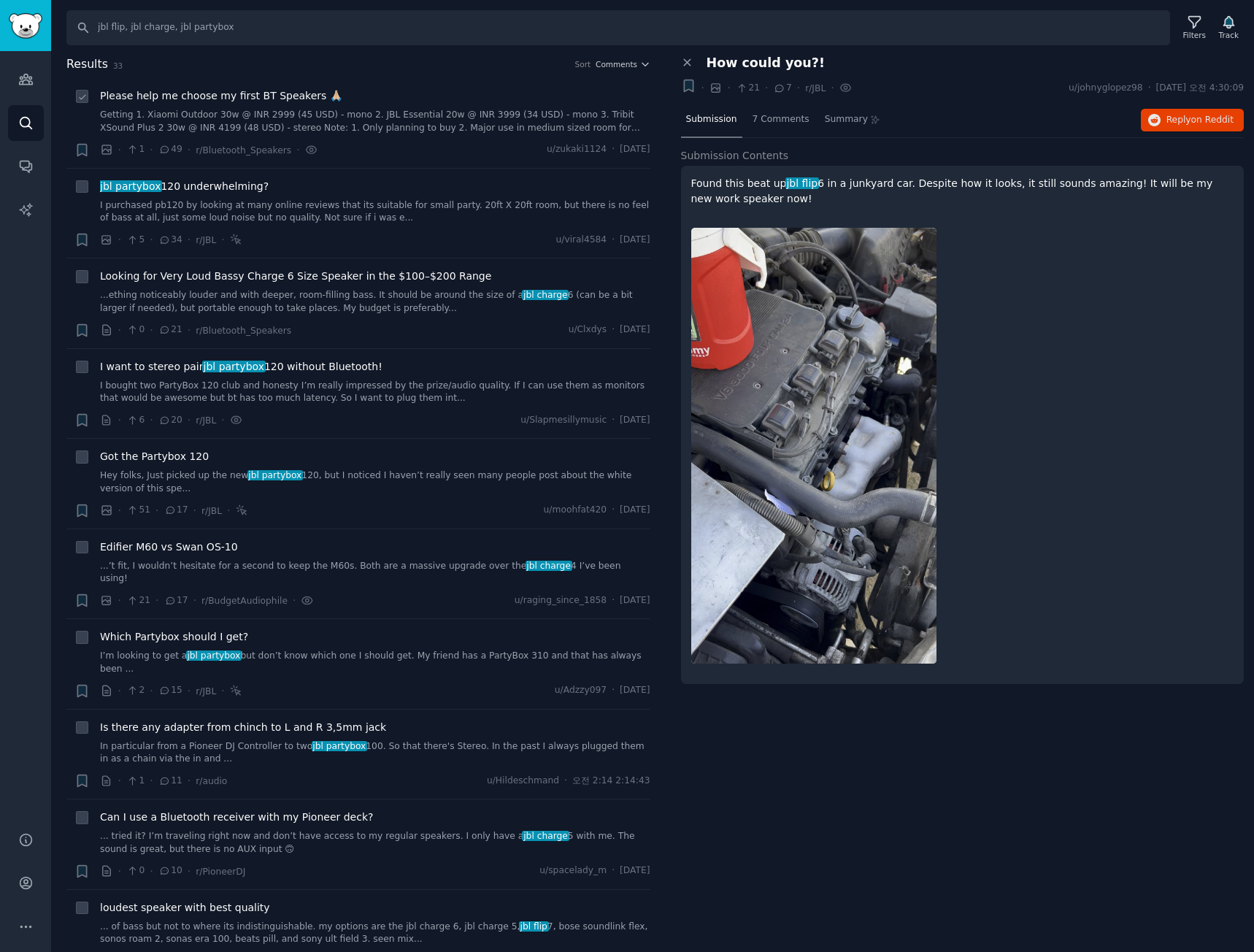
click at [397, 120] on link "Getting 1. Xiaomi Outdoor 30w @ INR 2999 (45 USD) - mono 2. JBL Essential 20w @…" at bounding box center [375, 122] width 550 height 26
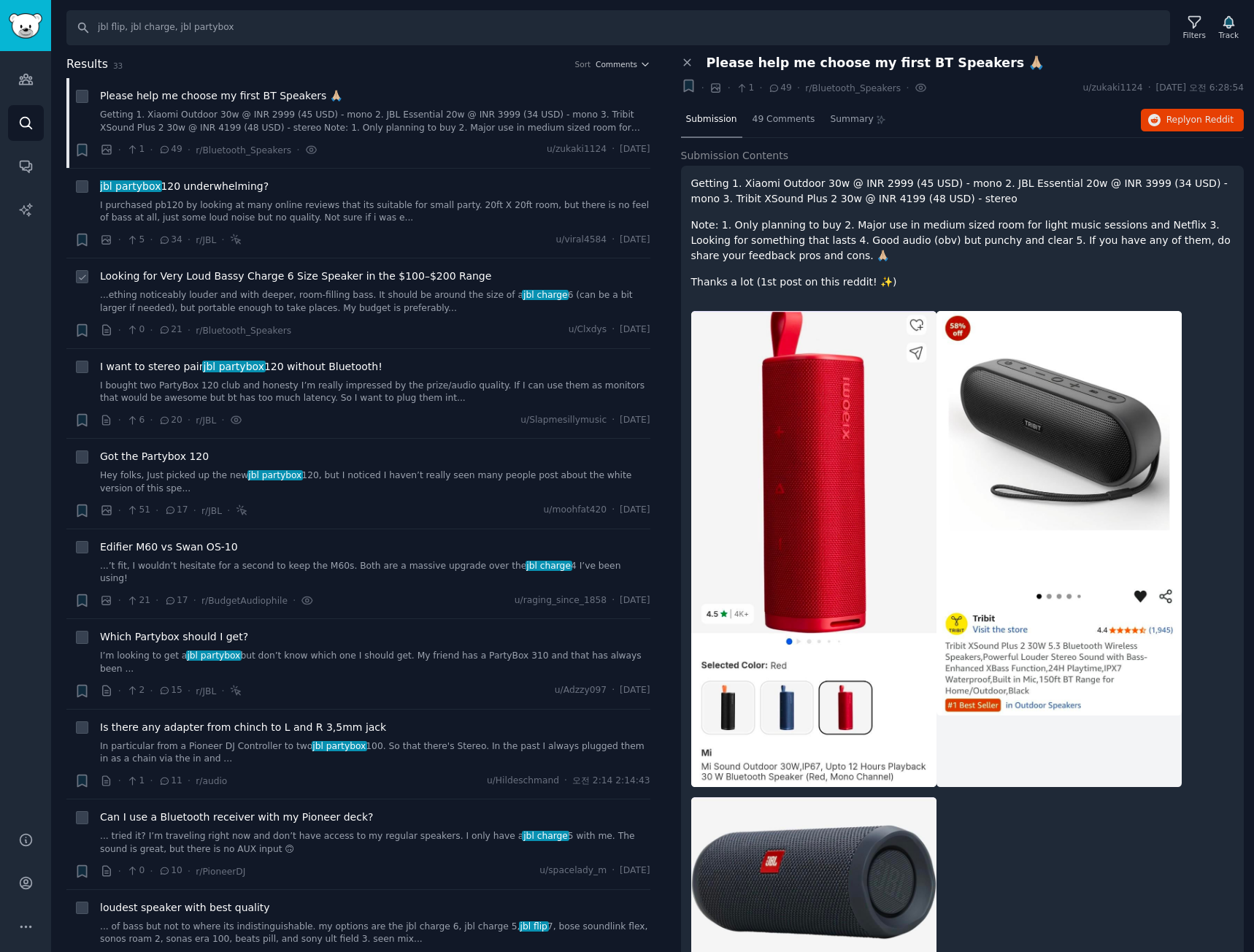
drag, startPoint x: 424, startPoint y: 217, endPoint x: 425, endPoint y: 261, distance: 44.0
click at [424, 217] on link "I purchased pb120 by looking at many online reviews that its suitable for small…" at bounding box center [375, 212] width 550 height 26
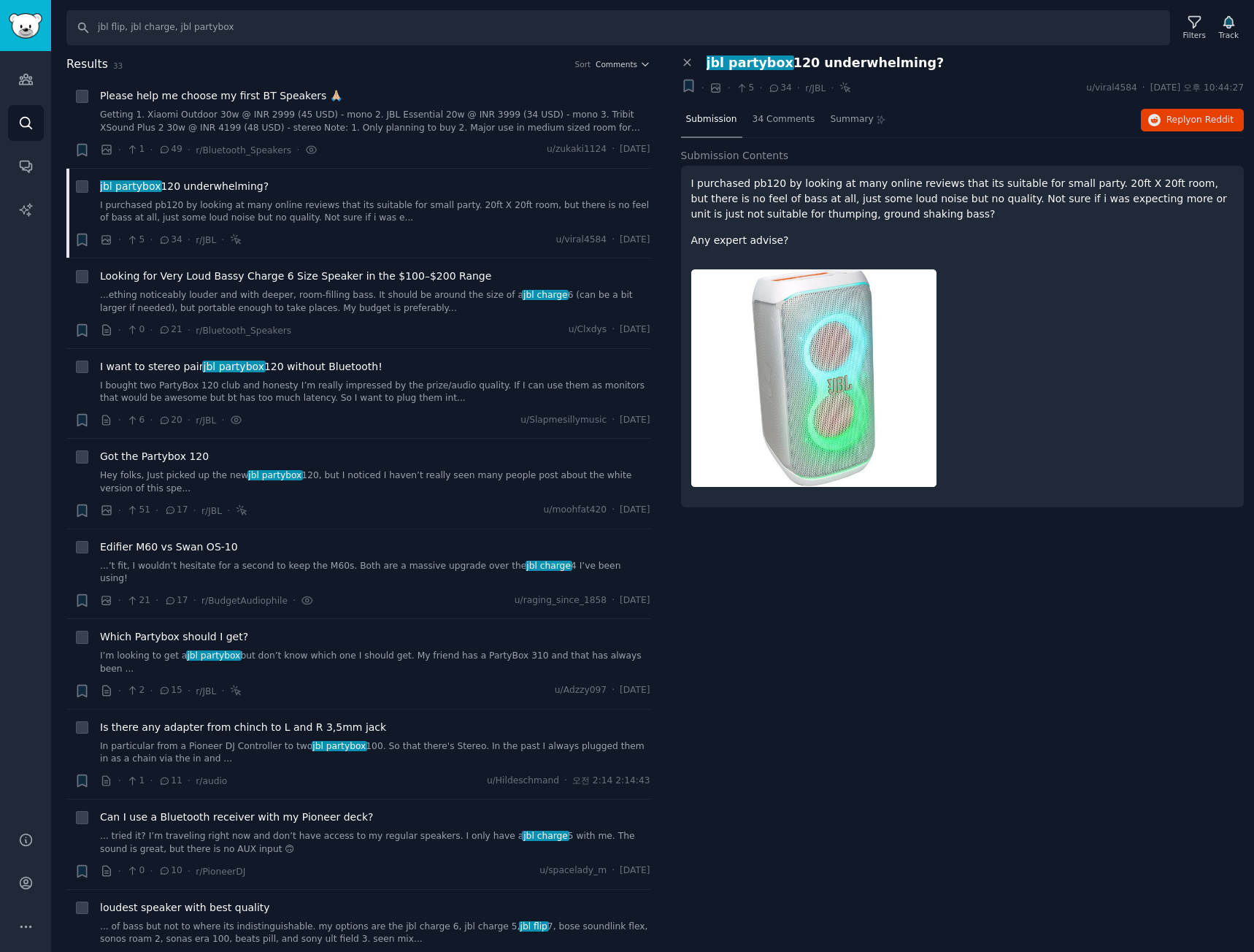
click at [908, 704] on div "Close panel jbl partybox 120 underwhelming? Bookmark this conversation + · · 5 …" at bounding box center [963, 504] width 584 height 898
click at [761, 685] on div "Close panel jbl partybox 120 underwhelming? Bookmark this conversation + · · 5 …" at bounding box center [963, 504] width 584 height 898
